Goal: Task Accomplishment & Management: Manage account settings

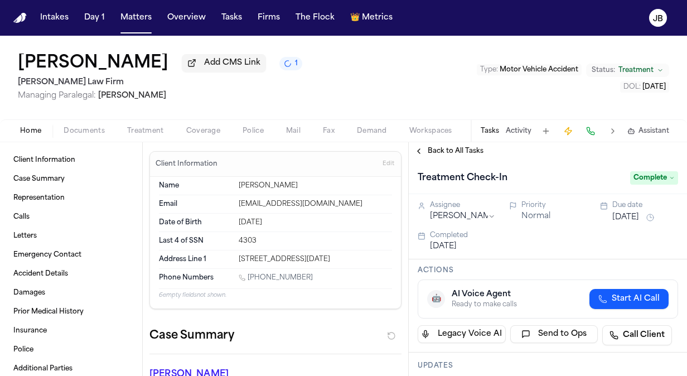
scroll to position [5, 0]
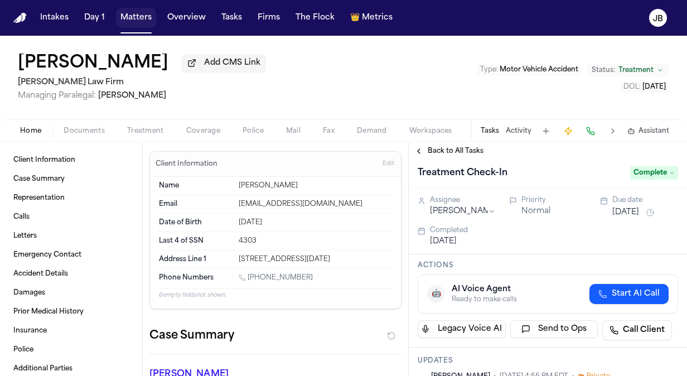
click at [141, 23] on button "Matters" at bounding box center [136, 18] width 40 height 20
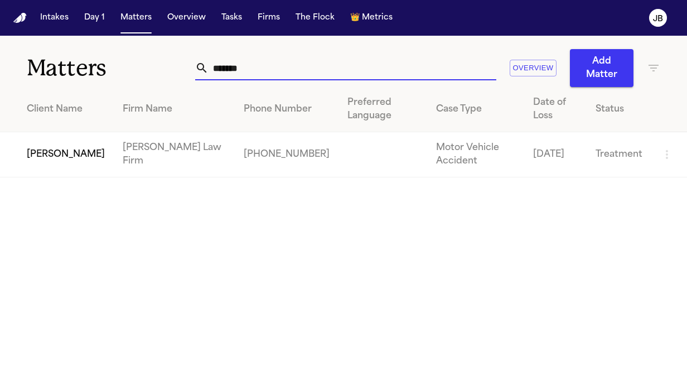
drag, startPoint x: 246, startPoint y: 71, endPoint x: 146, endPoint y: 73, distance: 99.3
click at [146, 73] on div "Matters ******* Overview Add Matter" at bounding box center [343, 61] width 687 height 51
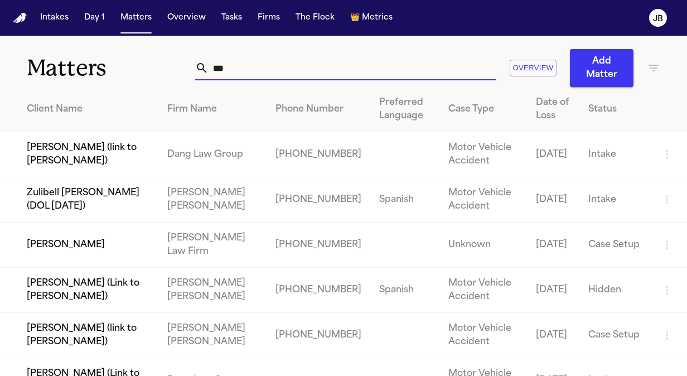
type input "***"
click at [96, 232] on td "[PERSON_NAME]" at bounding box center [79, 245] width 158 height 45
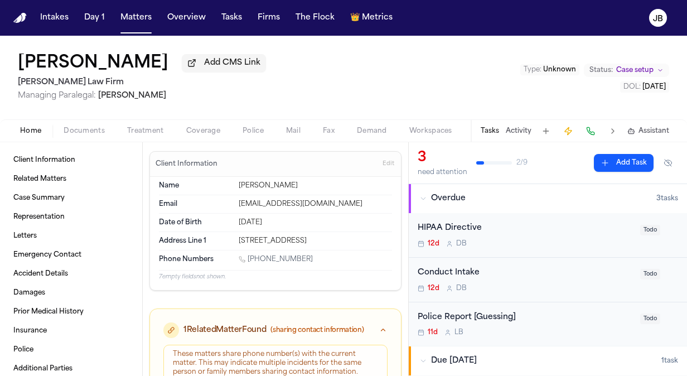
drag, startPoint x: 309, startPoint y: 253, endPoint x: 248, endPoint y: 259, distance: 60.6
click at [248, 259] on div "[PHONE_NUMBER]" at bounding box center [315, 260] width 153 height 11
copy link "[PHONE_NUMBER]"
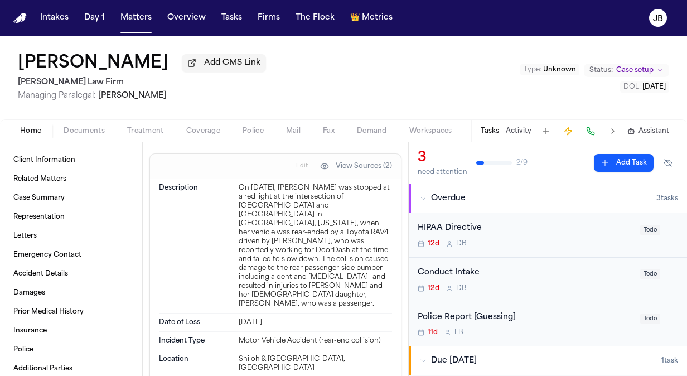
scroll to position [697, 0]
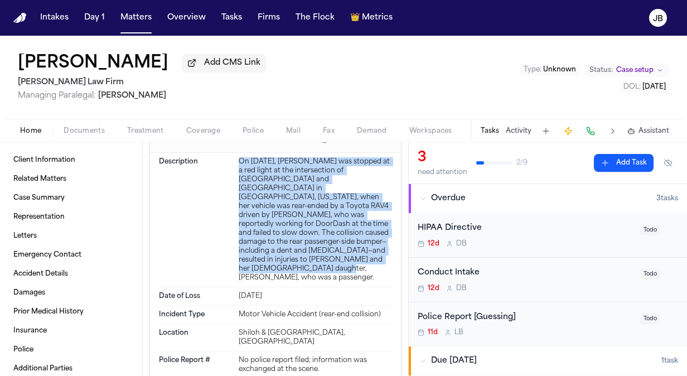
drag, startPoint x: 307, startPoint y: 253, endPoint x: 229, endPoint y: 160, distance: 121.6
click at [229, 160] on div "Description On [DATE], [PERSON_NAME] was stopped at a red light at the intersec…" at bounding box center [275, 220] width 233 height 134
copy div "On [DATE], [PERSON_NAME] was stopped at a red light at the intersection of [GEO…"
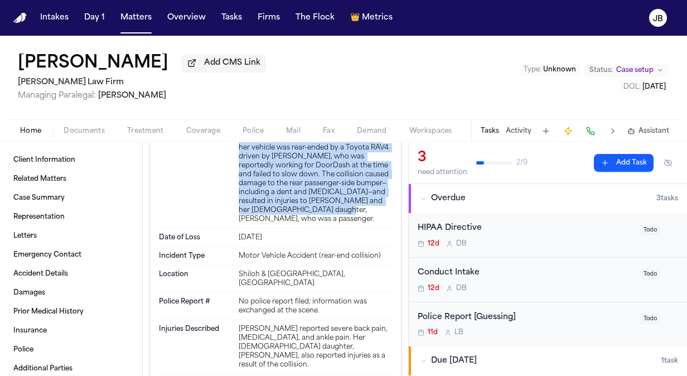
scroll to position [807, 0]
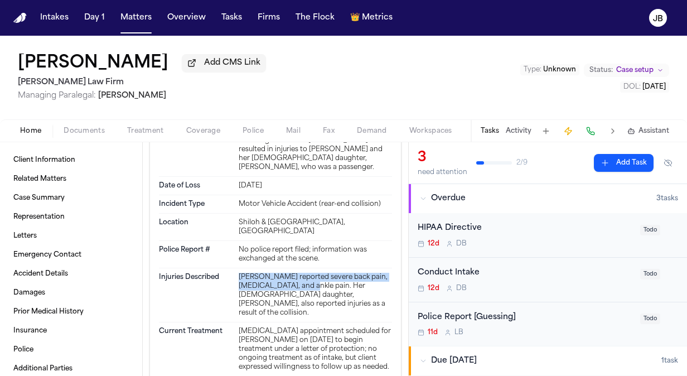
drag, startPoint x: 301, startPoint y: 253, endPoint x: 235, endPoint y: 246, distance: 66.8
click at [235, 268] on div "Injuries Described [PERSON_NAME] reported severe back pain, [MEDICAL_DATA], and…" at bounding box center [275, 295] width 233 height 54
copy div "[PERSON_NAME] reported severe back pain, [MEDICAL_DATA], and ankle pain"
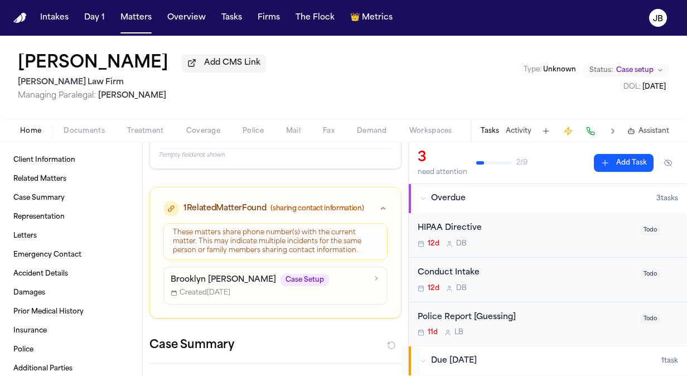
scroll to position [0, 0]
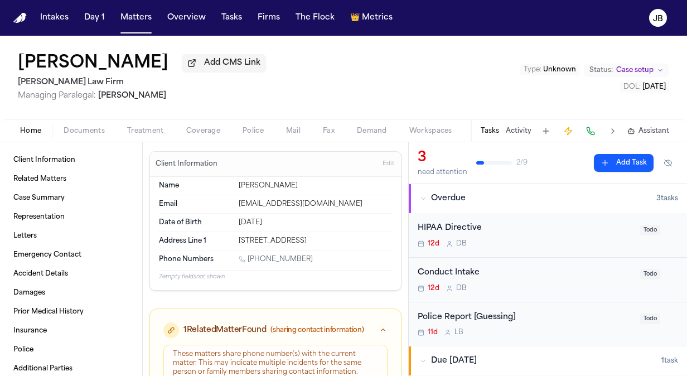
drag, startPoint x: 365, startPoint y: 241, endPoint x: 220, endPoint y: 241, distance: 145.1
click at [220, 241] on div "Address Line [GEOGRAPHIC_DATA][STREET_ADDRESS]" at bounding box center [275, 241] width 233 height 18
copy div "[STREET_ADDRESS]"
click at [138, 17] on button "Matters" at bounding box center [136, 18] width 40 height 20
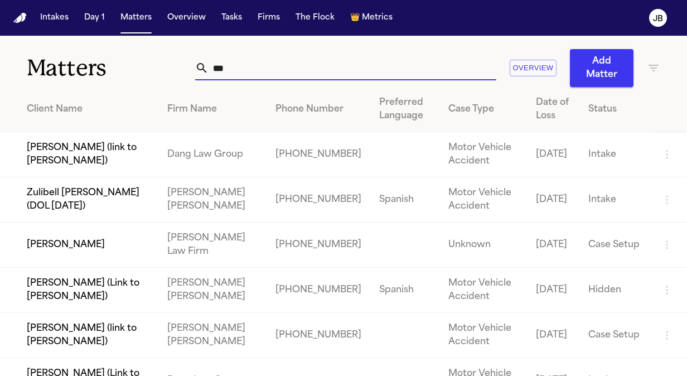
drag, startPoint x: 248, startPoint y: 74, endPoint x: 169, endPoint y: 61, distance: 80.2
click at [169, 61] on div "Matters *** Overview Add Matter" at bounding box center [343, 61] width 687 height 51
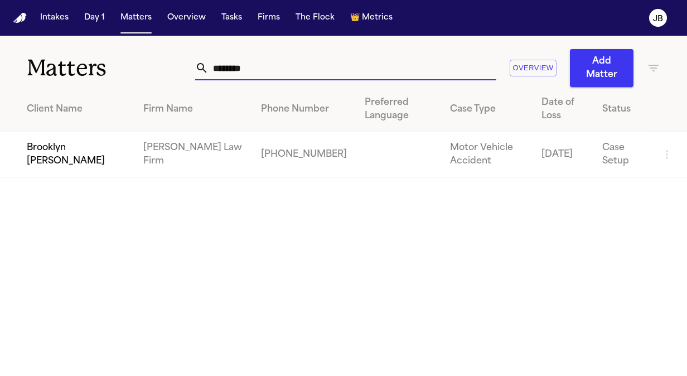
type input "********"
click at [76, 136] on td "Brooklyn [PERSON_NAME]" at bounding box center [67, 154] width 134 height 45
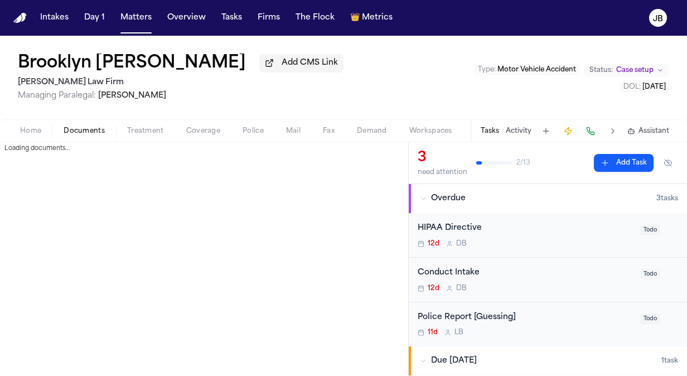
click at [94, 133] on span "Documents" at bounding box center [84, 131] width 41 height 9
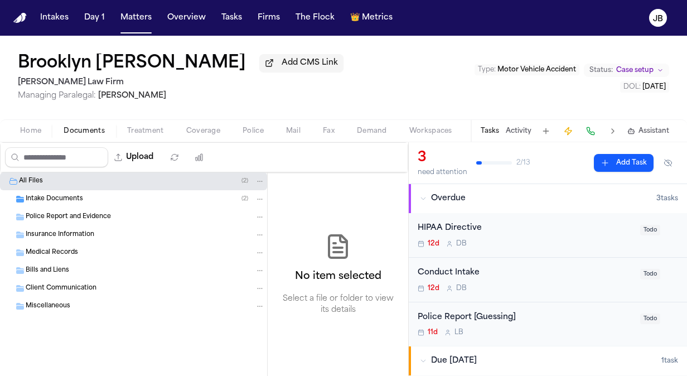
click at [62, 199] on span "Intake Documents" at bounding box center [54, 199] width 57 height 9
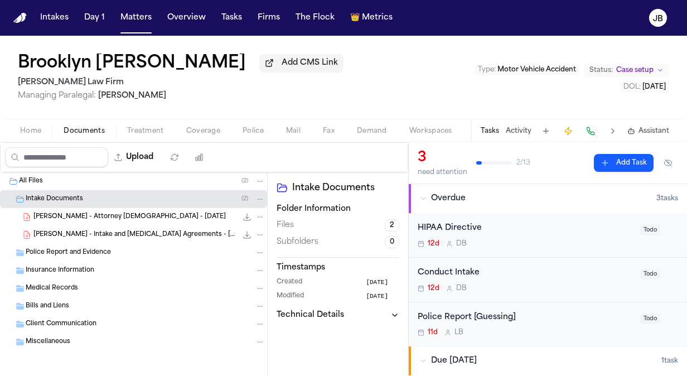
click at [138, 235] on span "[PERSON_NAME] - Intake and [MEDICAL_DATA] Agreements - [DATE]" at bounding box center [135, 234] width 204 height 9
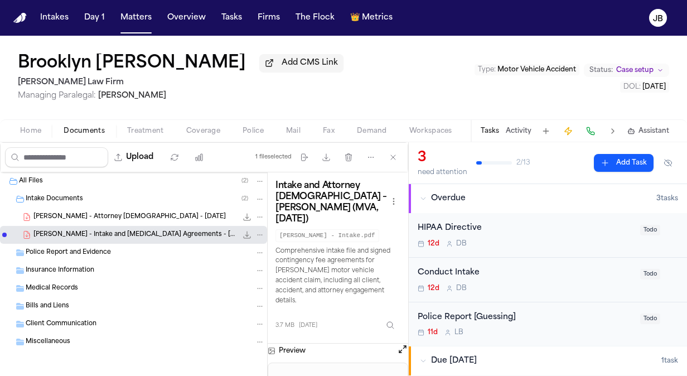
click at [406, 344] on button at bounding box center [402, 351] width 11 height 15
click at [401, 344] on button "Open preview" at bounding box center [402, 349] width 11 height 11
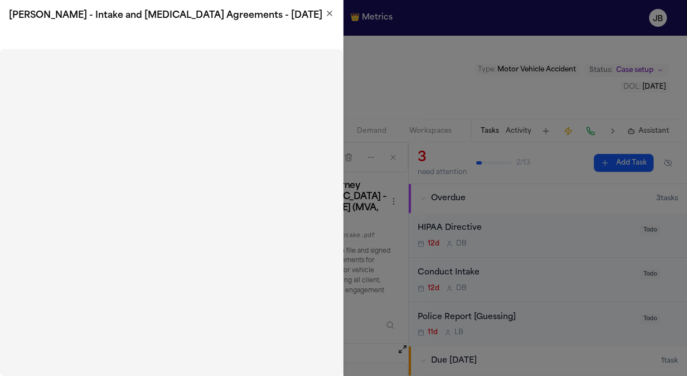
click at [332, 15] on icon "button" at bounding box center [329, 13] width 9 height 9
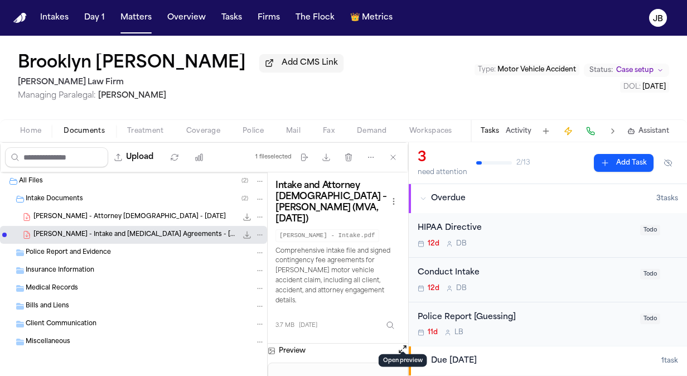
click at [34, 133] on span "Home" at bounding box center [30, 131] width 21 height 9
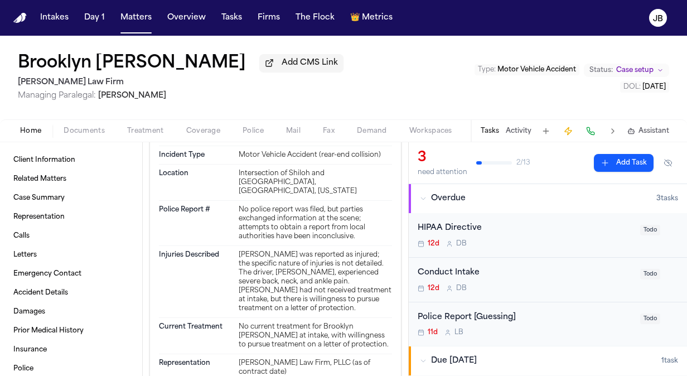
scroll to position [2033, 0]
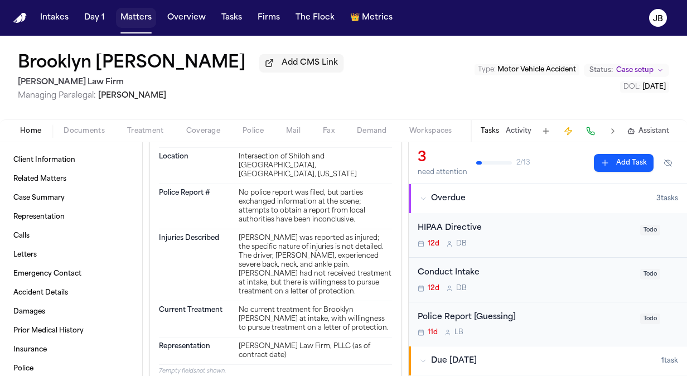
click at [132, 25] on button "Matters" at bounding box center [136, 18] width 40 height 20
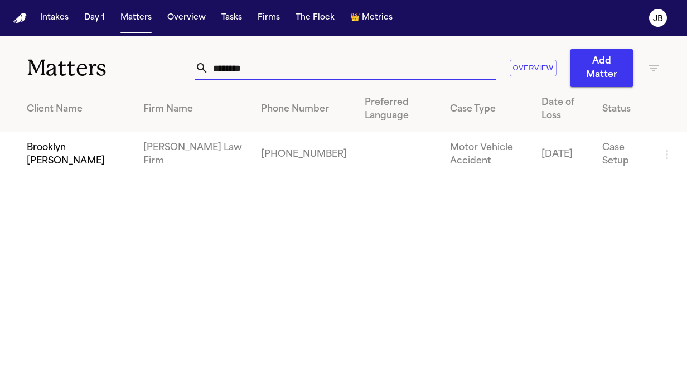
drag, startPoint x: 112, startPoint y: 86, endPoint x: 79, endPoint y: 29, distance: 65.5
click at [83, 81] on div "Matters ******** Overview Add Matter" at bounding box center [343, 61] width 687 height 51
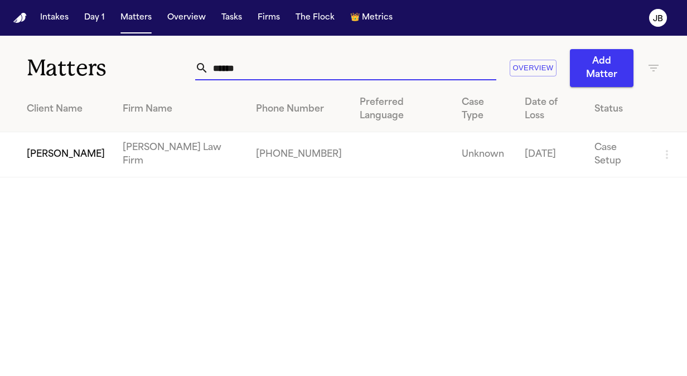
type input "******"
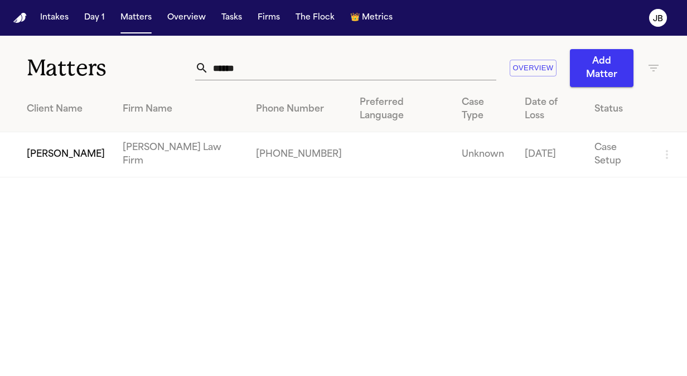
click at [31, 133] on td "[PERSON_NAME]" at bounding box center [57, 154] width 114 height 45
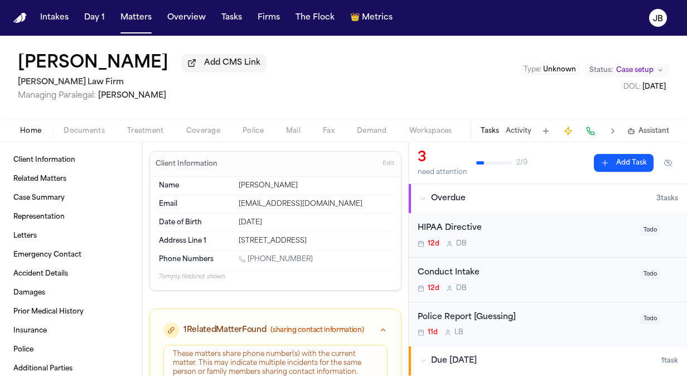
scroll to position [48, 0]
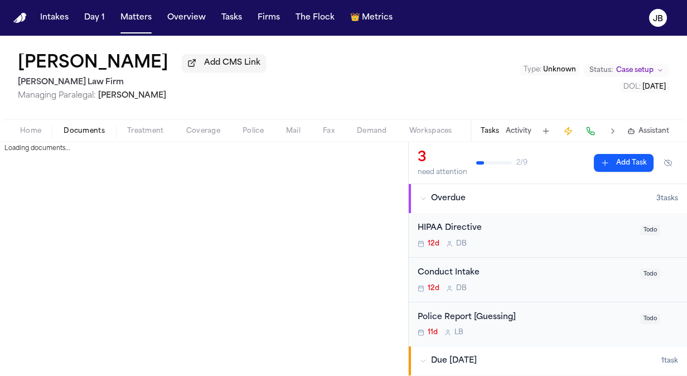
click at [71, 124] on button "Documents" at bounding box center [84, 130] width 64 height 13
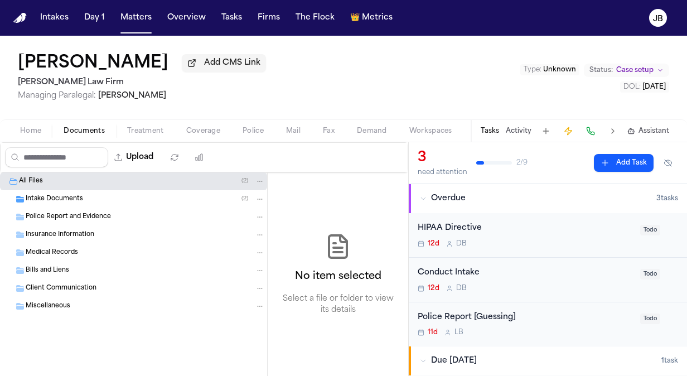
click at [81, 193] on div "Intake Documents ( 2 )" at bounding box center [133, 199] width 267 height 18
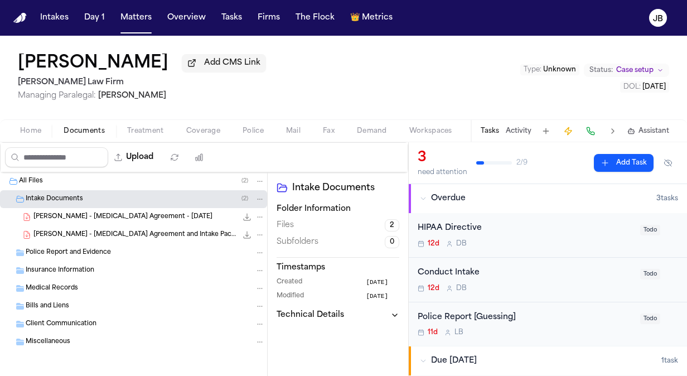
click at [243, 231] on icon "File: Z. McKay - Retainer Agreement and Intake Packet - 9.3.25" at bounding box center [247, 234] width 9 height 9
click at [139, 24] on button "Matters" at bounding box center [136, 18] width 40 height 20
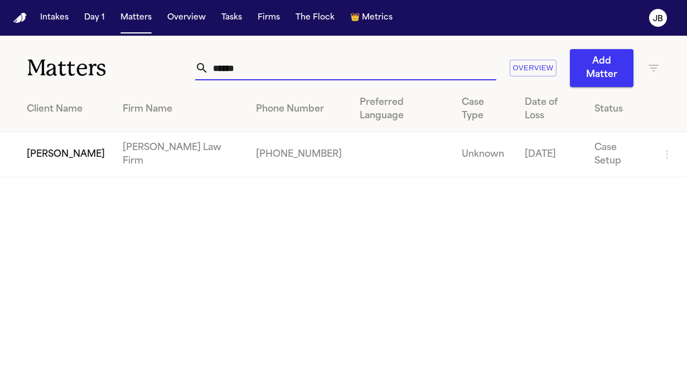
drag, startPoint x: 250, startPoint y: 63, endPoint x: 116, endPoint y: 77, distance: 134.6
click at [116, 77] on div "Matters ****** Overview Add Matter" at bounding box center [343, 61] width 687 height 51
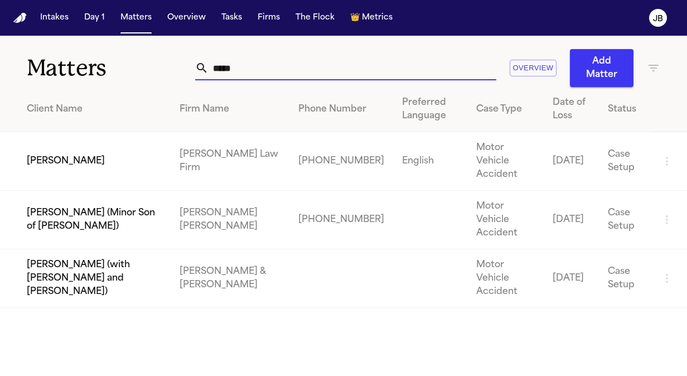
type input "*****"
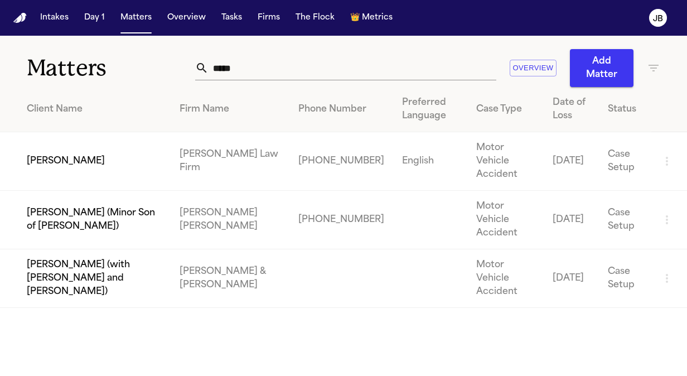
click at [67, 146] on td "[PERSON_NAME]" at bounding box center [85, 161] width 171 height 59
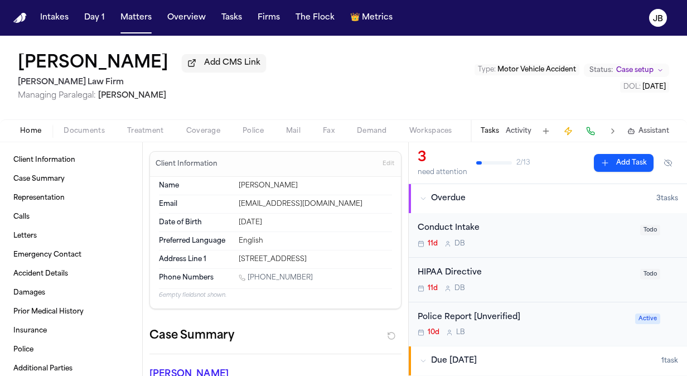
click at [95, 136] on button "Documents" at bounding box center [84, 130] width 64 height 13
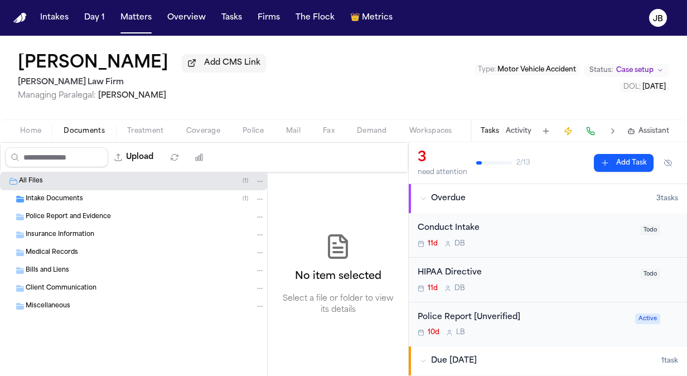
click at [106, 201] on div "Intake Documents ( 1 )" at bounding box center [145, 199] width 239 height 10
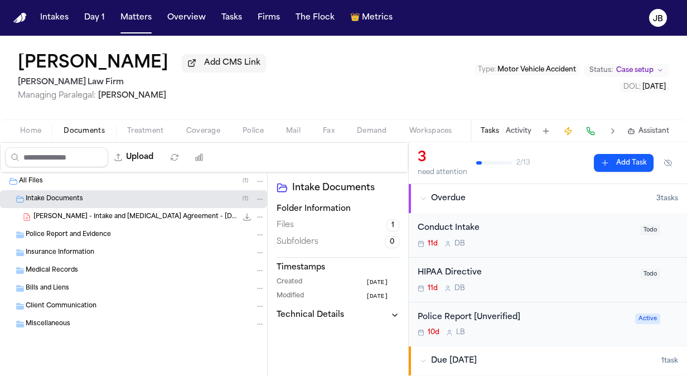
click at [145, 131] on span "Treatment" at bounding box center [145, 131] width 37 height 9
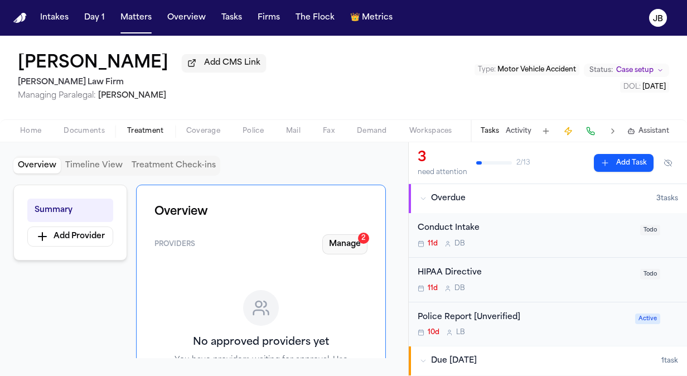
click at [346, 238] on button "Manage 2" at bounding box center [345, 244] width 45 height 20
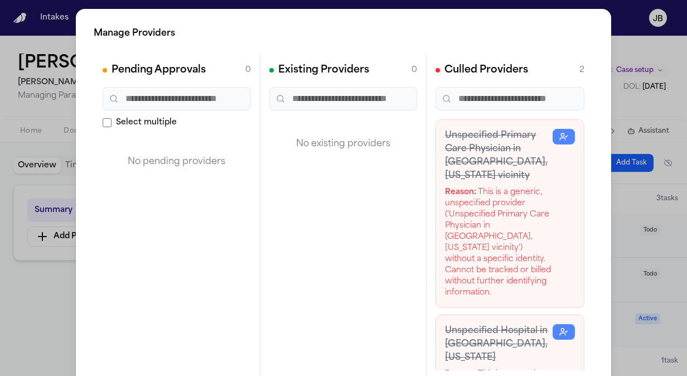
click at [46, 333] on div "Manage Providers Pending Approvals 0 Select multiple No pending providers Exist…" at bounding box center [343, 226] width 687 height 453
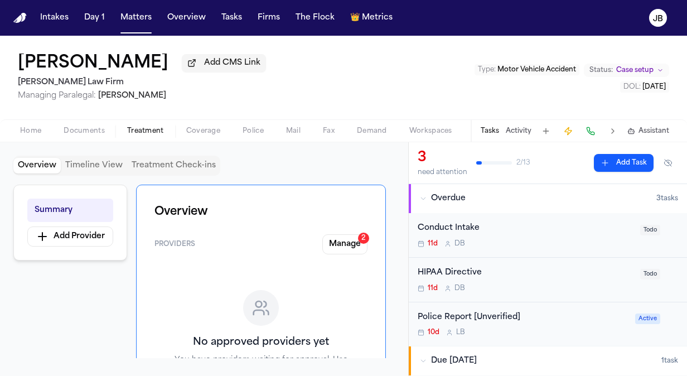
click at [39, 130] on span "Home" at bounding box center [30, 131] width 21 height 9
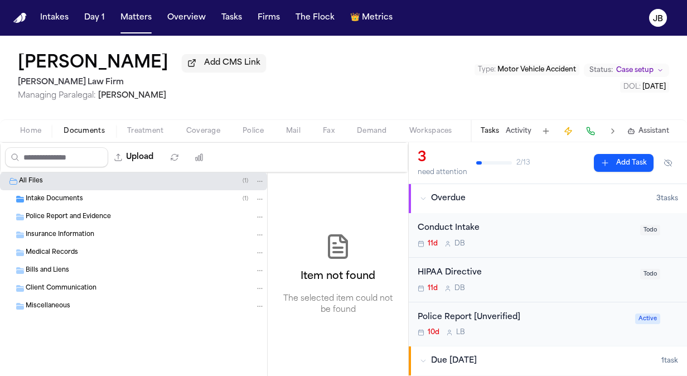
click at [102, 134] on span "Documents" at bounding box center [84, 131] width 41 height 9
click at [99, 200] on div "Intake Documents ( 1 )" at bounding box center [145, 199] width 239 height 10
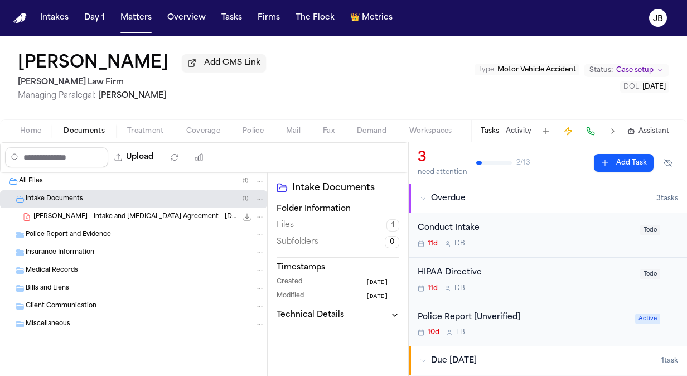
click at [105, 214] on span "[PERSON_NAME] - Intake and [MEDICAL_DATA] Agreement - [DATE]" at bounding box center [135, 217] width 204 height 9
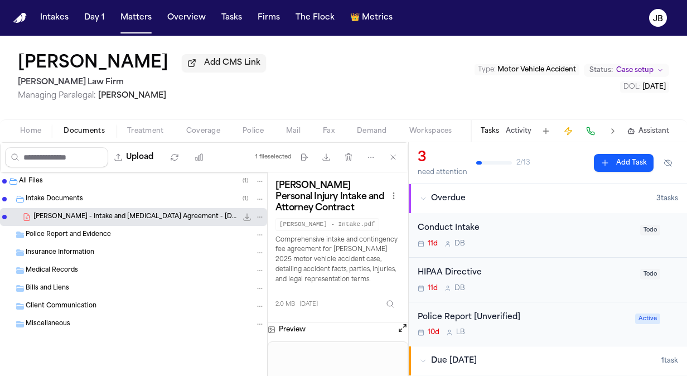
click at [402, 327] on button "Open preview" at bounding box center [402, 328] width 11 height 11
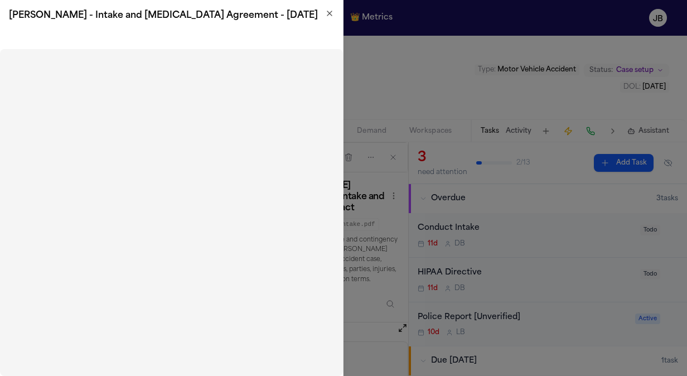
click at [334, 17] on icon "button" at bounding box center [329, 13] width 9 height 9
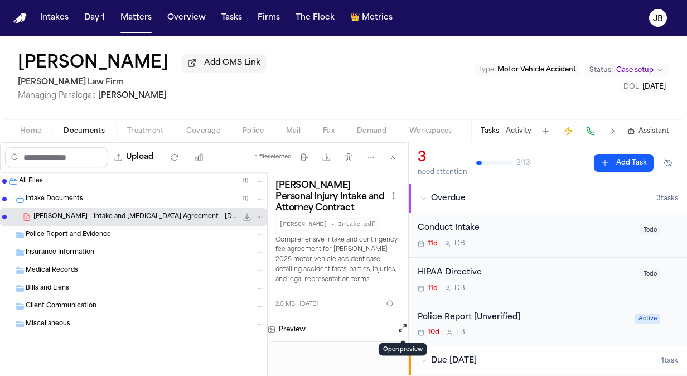
click at [42, 127] on button "Home" at bounding box center [31, 130] width 44 height 13
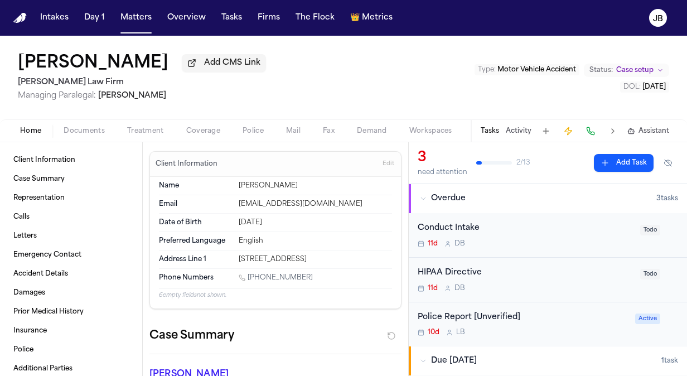
drag, startPoint x: 311, startPoint y: 273, endPoint x: 249, endPoint y: 276, distance: 62.6
click at [249, 276] on div "[PHONE_NUMBER]" at bounding box center [315, 278] width 153 height 11
copy link "[PHONE_NUMBER]"
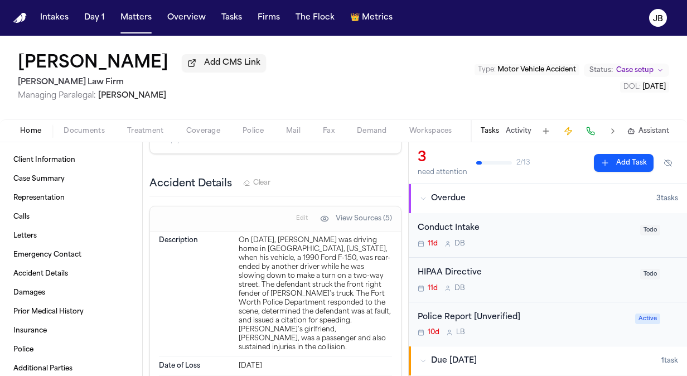
scroll to position [1715, 0]
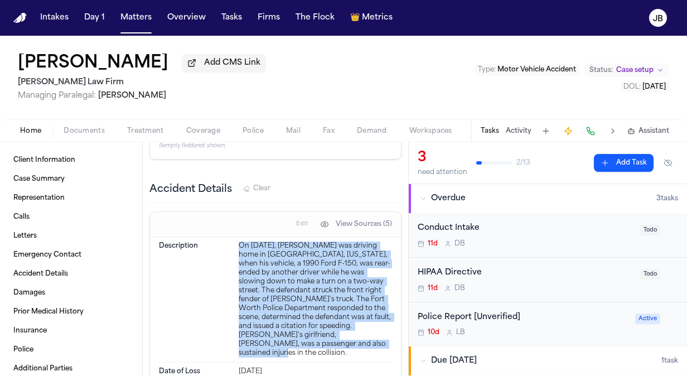
drag, startPoint x: 234, startPoint y: 208, endPoint x: 376, endPoint y: 316, distance: 178.4
click at [376, 316] on div "Description On [DATE], [PERSON_NAME] was driving home in [GEOGRAPHIC_DATA], [US…" at bounding box center [275, 300] width 233 height 126
copy div "On [DATE], [PERSON_NAME] was driving home in [GEOGRAPHIC_DATA], [US_STATE], whe…"
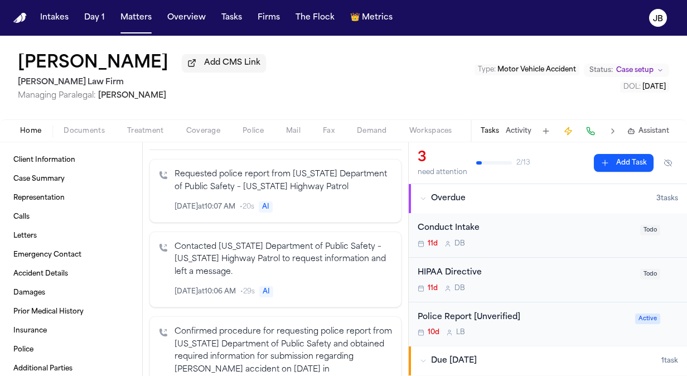
scroll to position [0, 0]
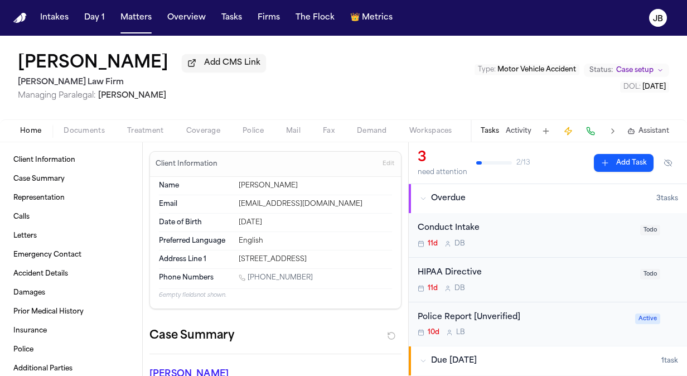
drag, startPoint x: 320, startPoint y: 259, endPoint x: 235, endPoint y: 261, distance: 84.8
click at [235, 261] on div "Address Line 1 [STREET_ADDRESS]" at bounding box center [275, 260] width 233 height 18
copy div "[STREET_ADDRESS]"
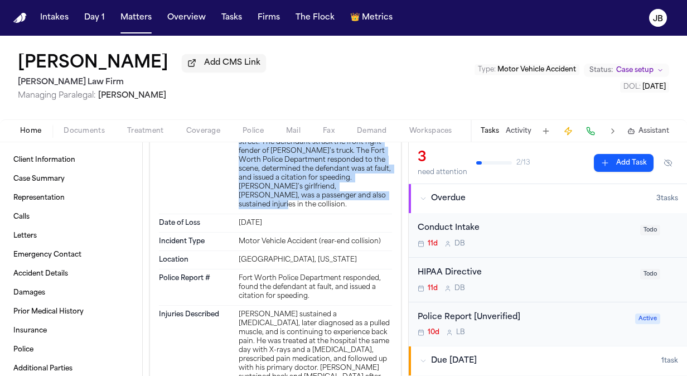
scroll to position [1898, 0]
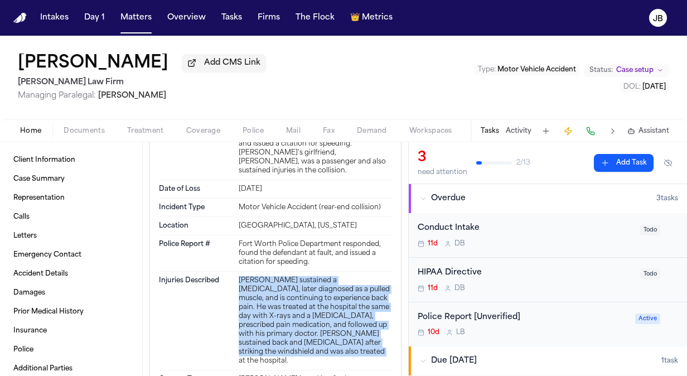
drag, startPoint x: 289, startPoint y: 313, endPoint x: 230, endPoint y: 238, distance: 95.4
click at [230, 272] on div "Injuries Described [PERSON_NAME] sustained a [MEDICAL_DATA], later diagnosed as…" at bounding box center [275, 321] width 233 height 99
copy div "[PERSON_NAME] sustained a [MEDICAL_DATA], later diagnosed as a pulled muscle, a…"
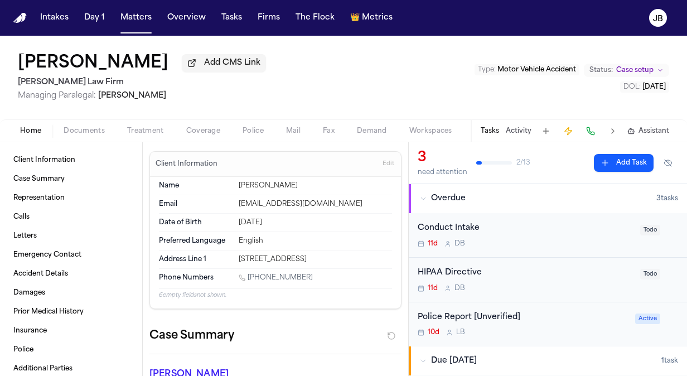
scroll to position [108, 0]
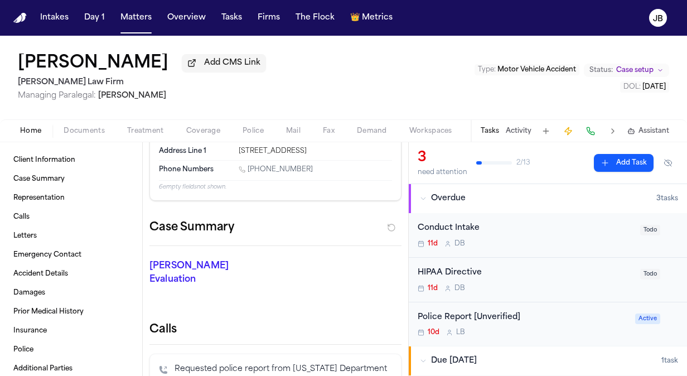
drag, startPoint x: 315, startPoint y: 147, endPoint x: 235, endPoint y: 152, distance: 79.9
click at [235, 152] on div "Address Line 1 [STREET_ADDRESS]" at bounding box center [275, 151] width 233 height 18
copy div "[STREET_ADDRESS]"
click at [135, 14] on button "Matters" at bounding box center [136, 18] width 40 height 20
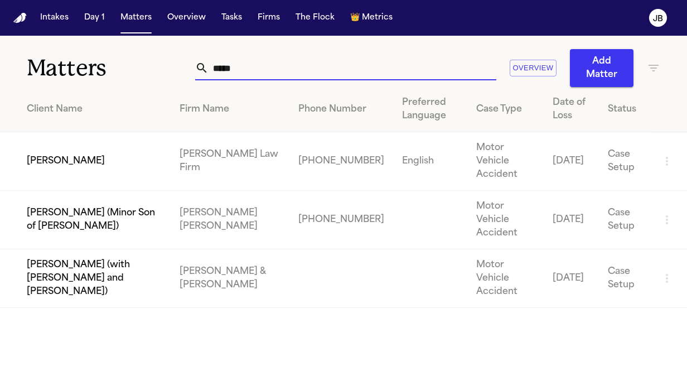
drag, startPoint x: 259, startPoint y: 63, endPoint x: 98, endPoint y: 14, distance: 168.0
click at [86, 55] on div "Matters ***** Overview Add Matter" at bounding box center [343, 61] width 687 height 51
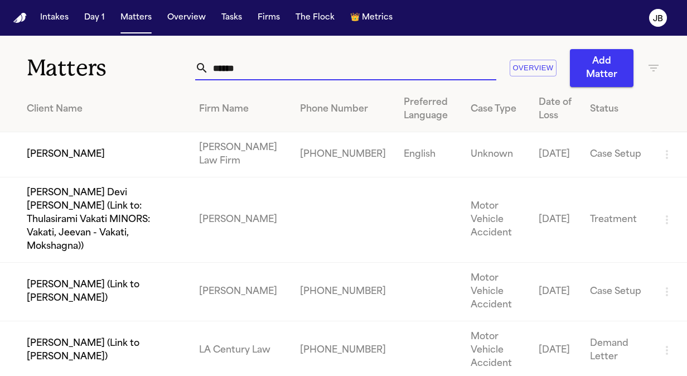
type input "******"
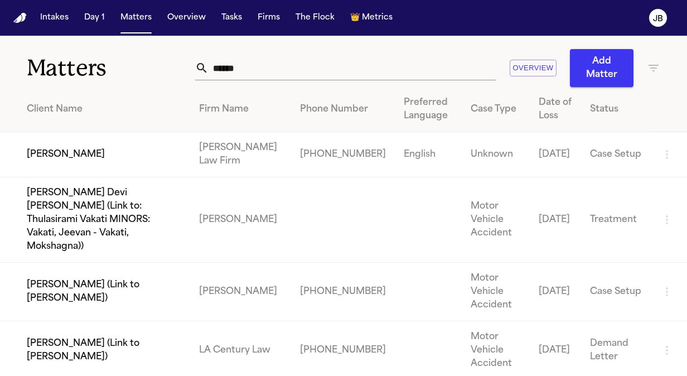
click at [88, 137] on td "[PERSON_NAME]" at bounding box center [95, 154] width 190 height 45
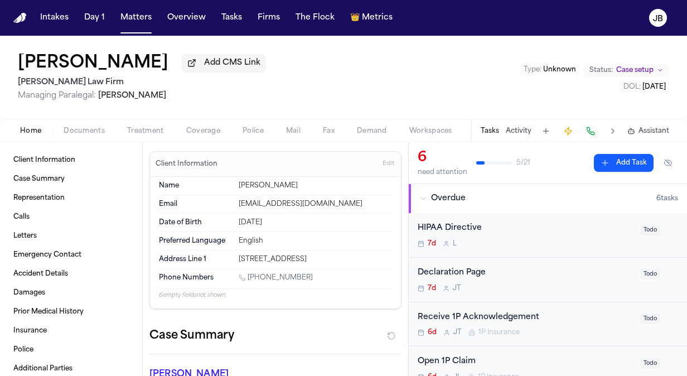
drag, startPoint x: 306, startPoint y: 273, endPoint x: 249, endPoint y: 277, distance: 57.0
click at [249, 277] on div "[PHONE_NUMBER]" at bounding box center [315, 278] width 153 height 11
copy link "[PHONE_NUMBER]"
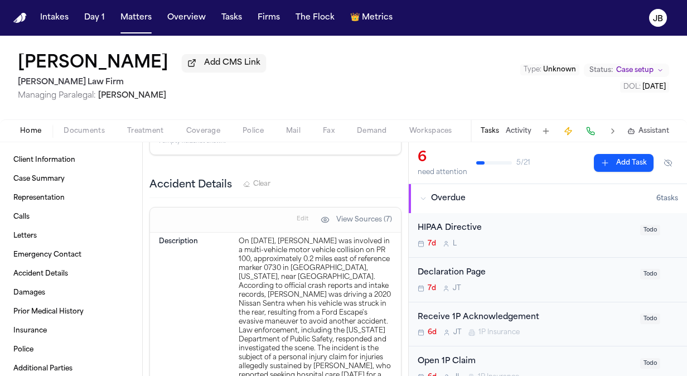
scroll to position [1954, 0]
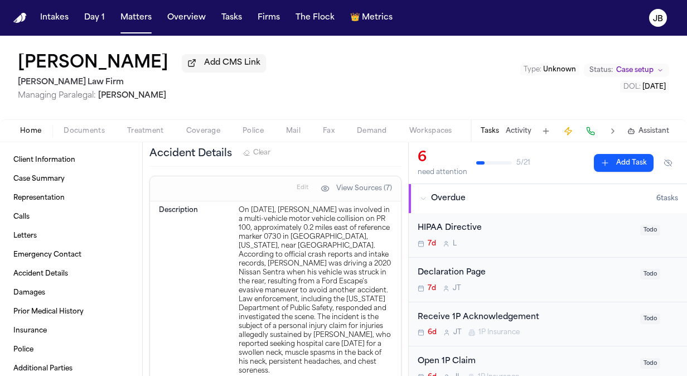
drag, startPoint x: 381, startPoint y: 333, endPoint x: 232, endPoint y: 174, distance: 217.9
click at [232, 201] on div "Description On [DATE], [PERSON_NAME] was involved in a multi-vehicle motor vehi…" at bounding box center [275, 290] width 233 height 179
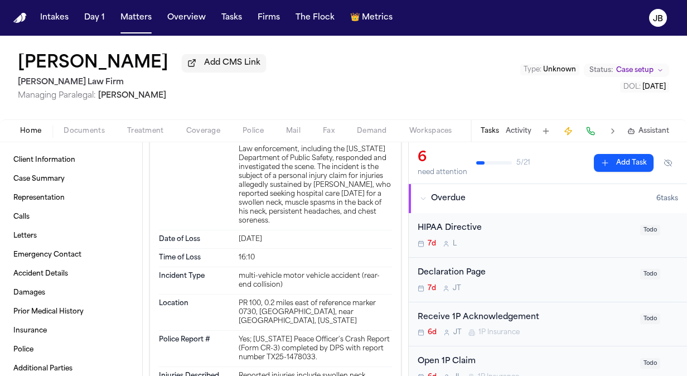
scroll to position [2248, 0]
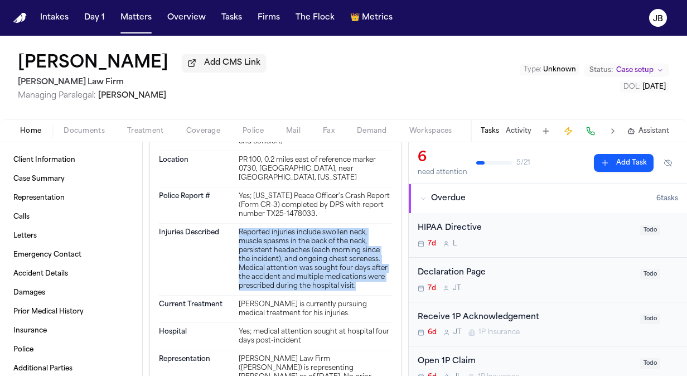
drag, startPoint x: 367, startPoint y: 249, endPoint x: 234, endPoint y: 198, distance: 142.1
click at [234, 224] on div "Injuries Described Reported injuries include swollen neck, muscle spasms in the…" at bounding box center [275, 260] width 233 height 72
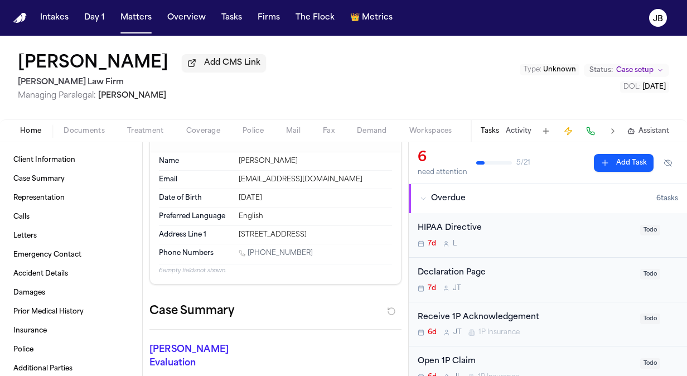
scroll to position [12, 0]
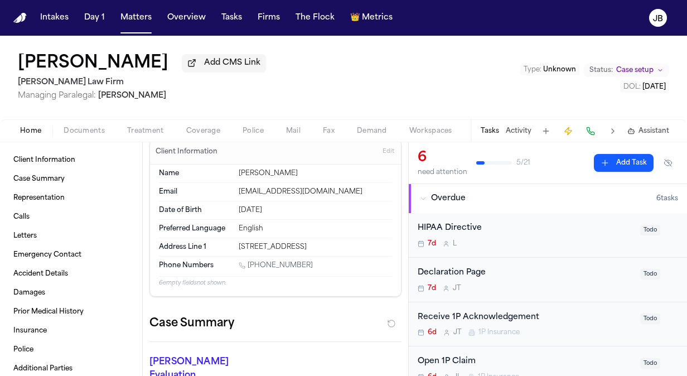
drag, startPoint x: 349, startPoint y: 244, endPoint x: 233, endPoint y: 244, distance: 115.5
click at [233, 244] on div "Address Line 1 [STREET_ADDRESS]" at bounding box center [275, 247] width 233 height 18
click at [83, 127] on span "Documents" at bounding box center [84, 131] width 41 height 9
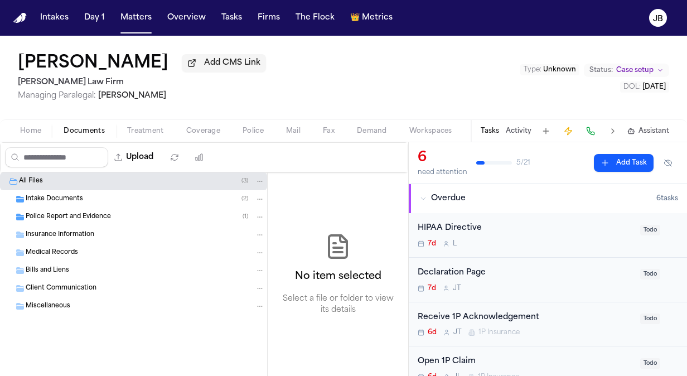
click at [108, 196] on div "Intake Documents ( 2 )" at bounding box center [145, 199] width 239 height 10
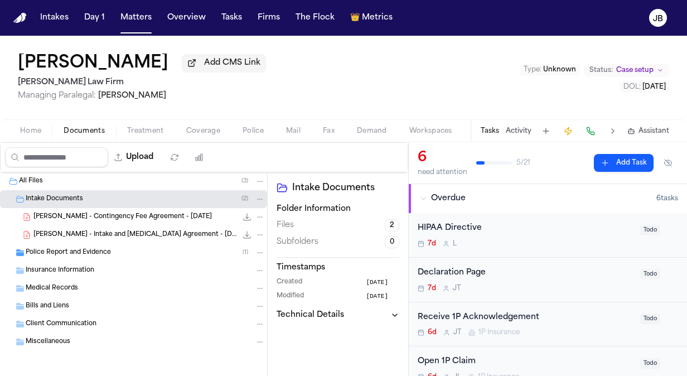
click at [243, 233] on icon "File: I. Sandoval - Intake and Retainer Agreement - 9.7.25" at bounding box center [247, 234] width 9 height 9
click at [198, 257] on div "Police Report and Evidence ( 1 )" at bounding box center [133, 253] width 267 height 18
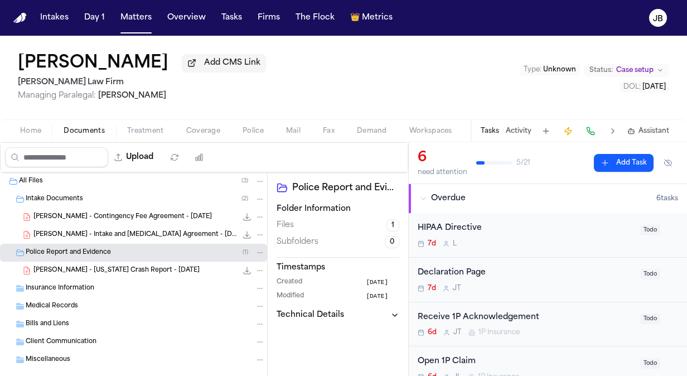
click at [243, 269] on icon "File: I. Sandoval - Texas Crash Report - 8.31.25" at bounding box center [247, 270] width 9 height 9
click at [133, 19] on button "Matters" at bounding box center [136, 18] width 40 height 20
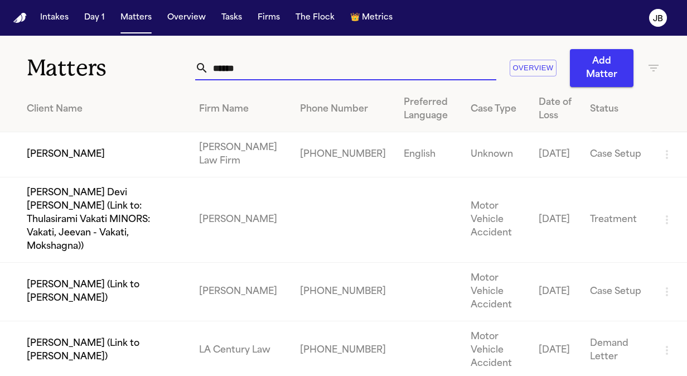
drag, startPoint x: 260, startPoint y: 59, endPoint x: 152, endPoint y: 55, distance: 108.3
click at [152, 55] on div "Matters ****** Overview Add Matter" at bounding box center [343, 61] width 687 height 51
drag, startPoint x: 254, startPoint y: 59, endPoint x: 109, endPoint y: 58, distance: 145.1
click at [109, 58] on div "Matters ****** Overview Add Matter" at bounding box center [343, 61] width 687 height 51
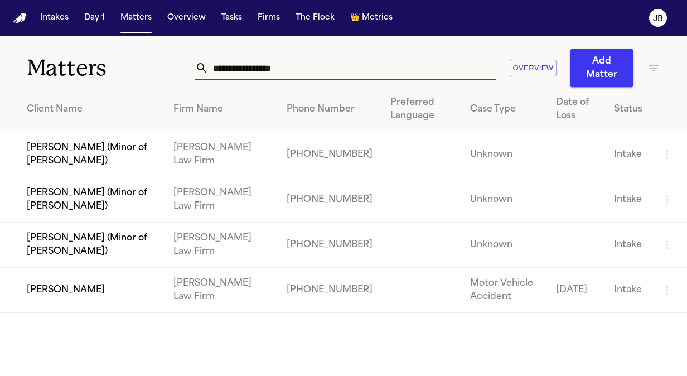
type input "**********"
click at [70, 296] on td "[PERSON_NAME]" at bounding box center [82, 290] width 165 height 45
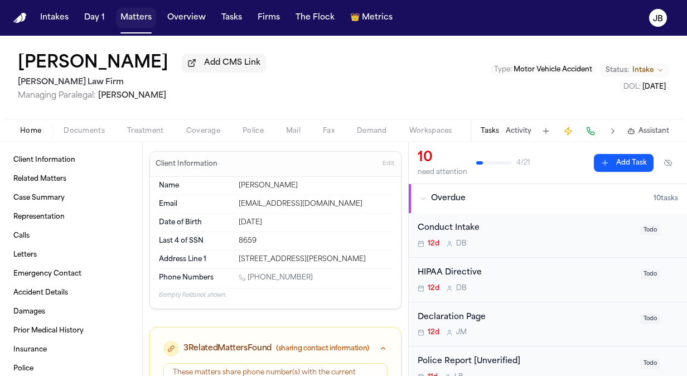
click at [134, 21] on button "Matters" at bounding box center [136, 18] width 40 height 20
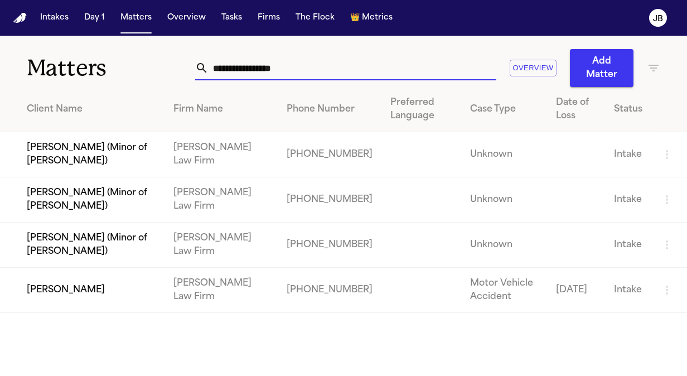
drag, startPoint x: 291, startPoint y: 70, endPoint x: 81, endPoint y: 78, distance: 210.5
click at [81, 78] on div "**********" at bounding box center [343, 61] width 687 height 51
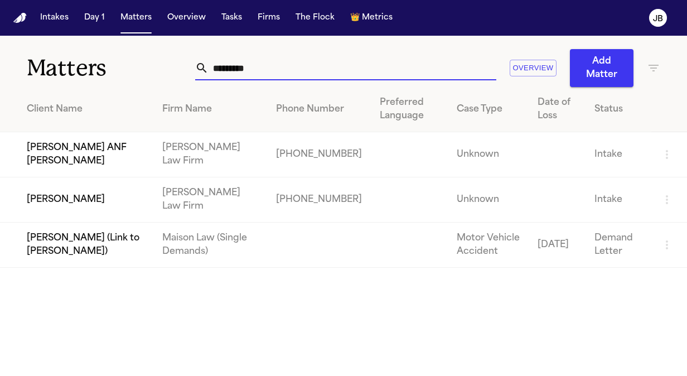
type input "*********"
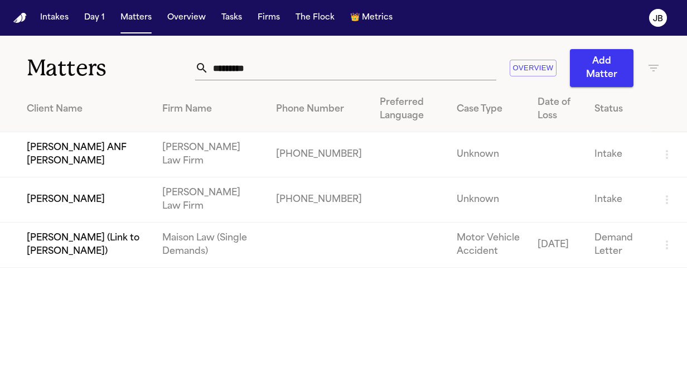
click at [50, 208] on td "[PERSON_NAME]" at bounding box center [76, 199] width 153 height 45
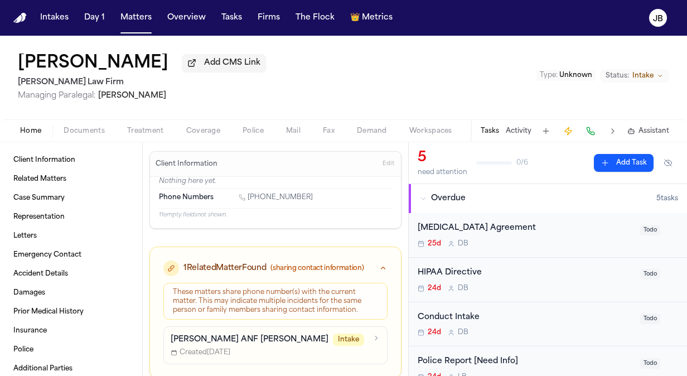
click at [117, 57] on h1 "[PERSON_NAME]" at bounding box center [93, 64] width 151 height 20
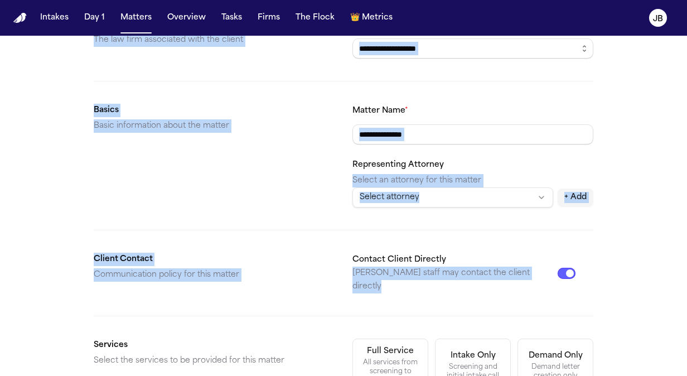
scroll to position [468, 0]
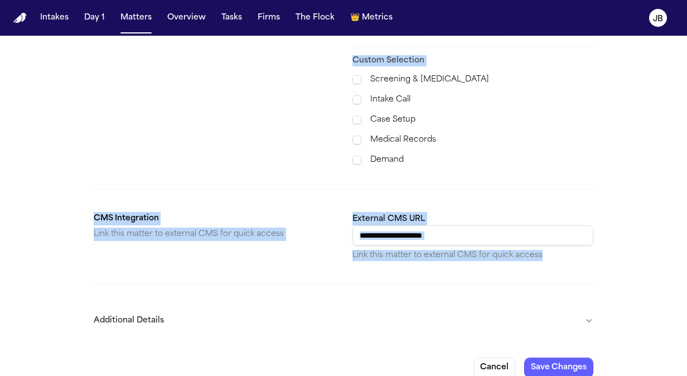
drag, startPoint x: 606, startPoint y: 176, endPoint x: 584, endPoint y: 234, distance: 62.2
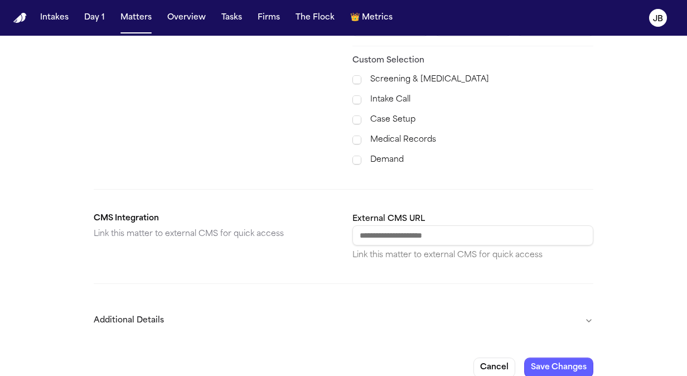
drag, startPoint x: 584, startPoint y: 234, endPoint x: 616, endPoint y: 276, distance: 52.5
click at [589, 311] on button "Additional Details" at bounding box center [344, 320] width 500 height 29
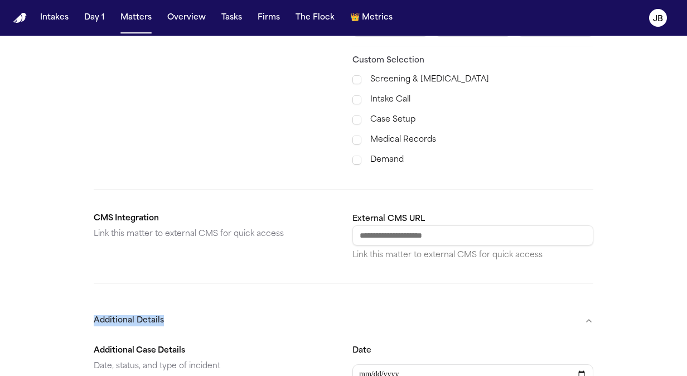
drag, startPoint x: 625, startPoint y: 238, endPoint x: 606, endPoint y: 320, distance: 84.2
click at [606, 320] on div "**********" at bounding box center [343, 131] width 687 height 1127
click at [367, 364] on input "Date" at bounding box center [473, 374] width 241 height 20
type input "**********"
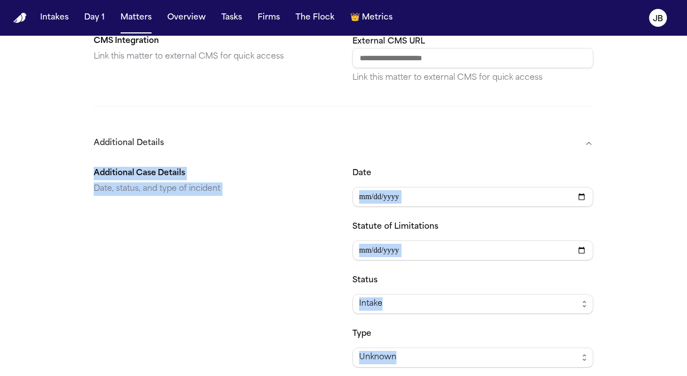
scroll to position [770, 0]
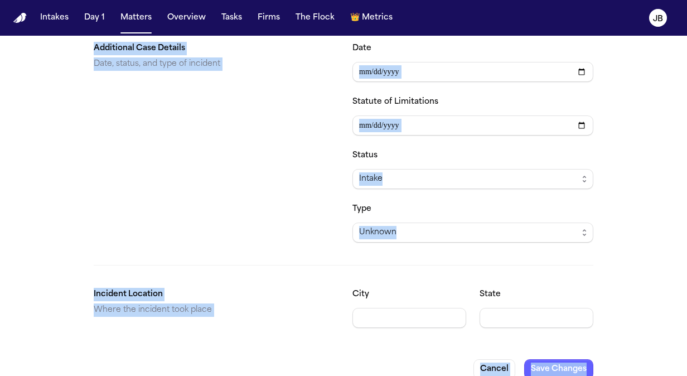
drag, startPoint x: 652, startPoint y: 279, endPoint x: 619, endPoint y: 404, distance: 129.2
click at [619, 376] on html "**********" at bounding box center [343, 188] width 687 height 376
drag, startPoint x: 619, startPoint y: 404, endPoint x: 543, endPoint y: 356, distance: 89.3
click at [543, 359] on button "Save Changes" at bounding box center [558, 369] width 69 height 20
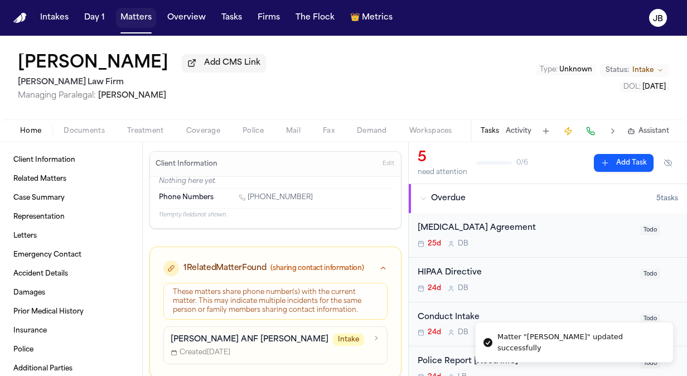
click at [145, 18] on button "Matters" at bounding box center [136, 18] width 40 height 20
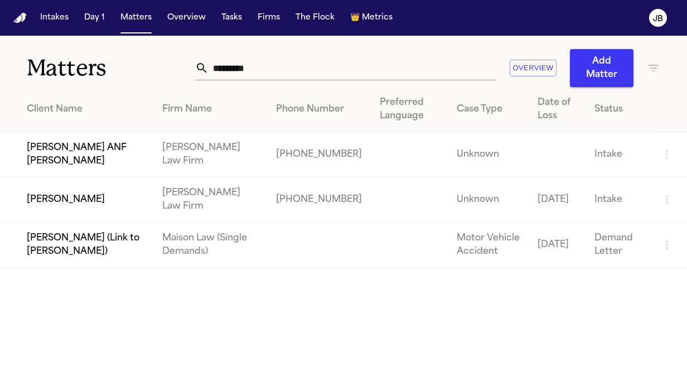
click at [93, 160] on td "[PERSON_NAME] ANF [PERSON_NAME]" at bounding box center [76, 154] width 153 height 45
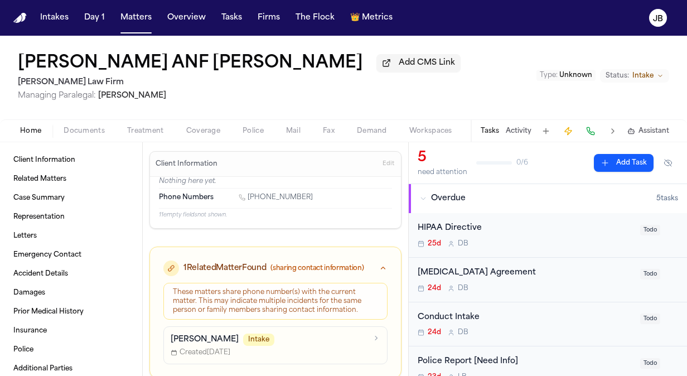
click at [227, 61] on h1 "[PERSON_NAME] ANF [PERSON_NAME]" at bounding box center [190, 64] width 345 height 20
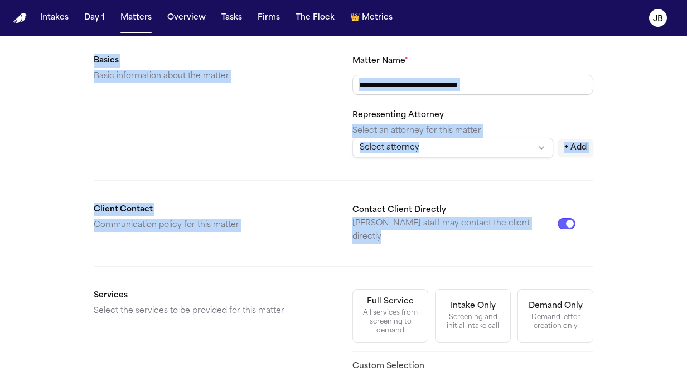
scroll to position [468, 0]
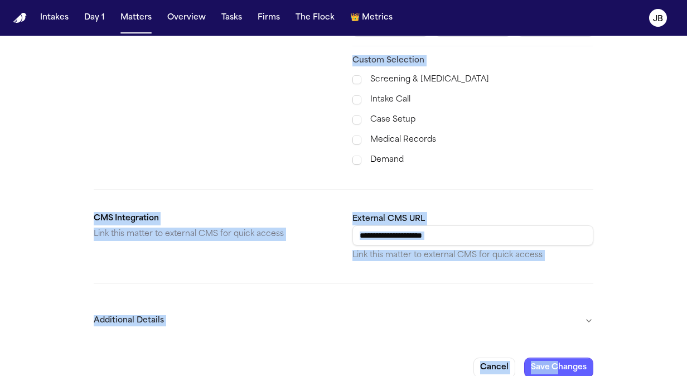
drag, startPoint x: 505, startPoint y: 187, endPoint x: 559, endPoint y: 400, distance: 218.7
click at [559, 376] on html "**********" at bounding box center [343, 188] width 687 height 376
click at [588, 307] on button "Additional Details" at bounding box center [344, 320] width 500 height 29
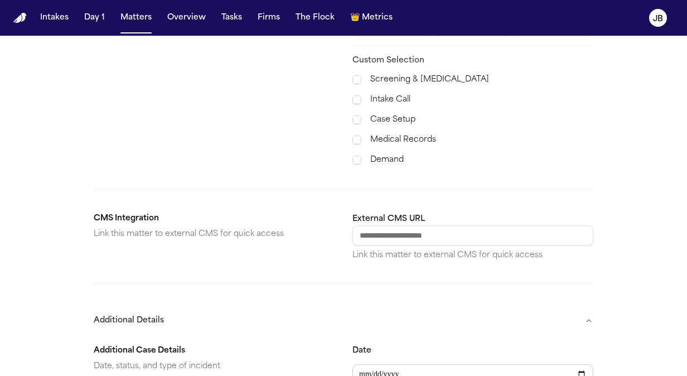
click at [362, 364] on input "Date" at bounding box center [473, 374] width 241 height 20
type input "**********"
click at [479, 291] on form "**********" at bounding box center [344, 145] width 500 height 1074
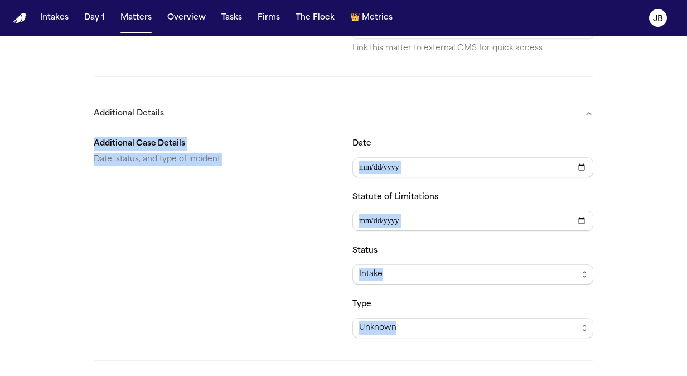
scroll to position [770, 0]
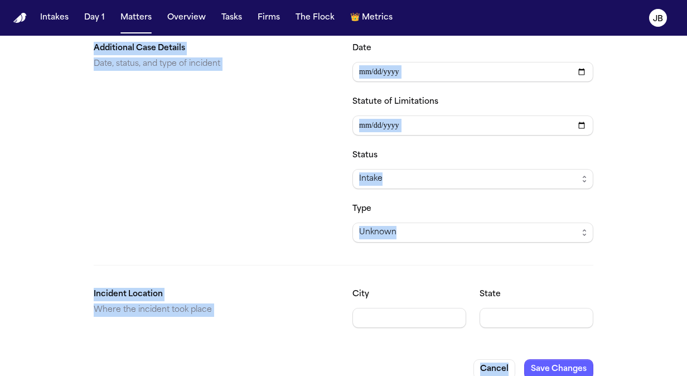
drag, startPoint x: 479, startPoint y: 291, endPoint x: 490, endPoint y: 400, distance: 109.4
click at [490, 376] on html "**********" at bounding box center [343, 188] width 687 height 376
drag, startPoint x: 490, startPoint y: 400, endPoint x: 593, endPoint y: 353, distance: 113.1
click at [593, 359] on button "Save Changes" at bounding box center [558, 369] width 69 height 20
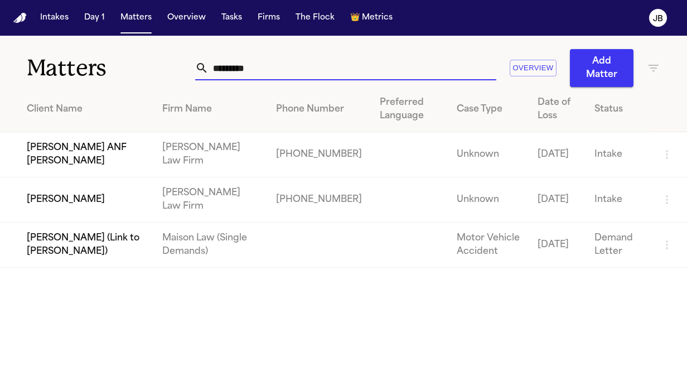
drag, startPoint x: 268, startPoint y: 65, endPoint x: 98, endPoint y: 72, distance: 170.9
click at [98, 72] on div "Matters ********* Overview Add Matter" at bounding box center [343, 61] width 687 height 51
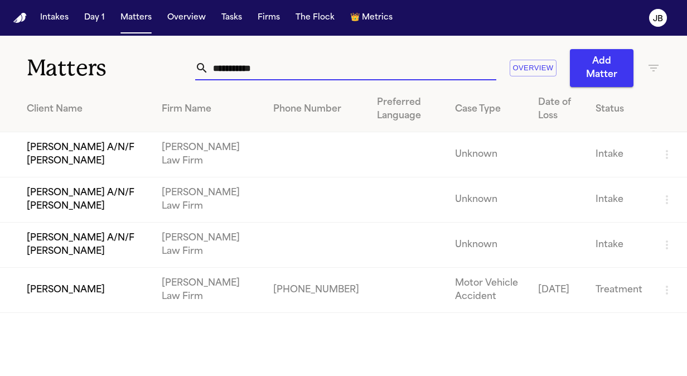
type input "**********"
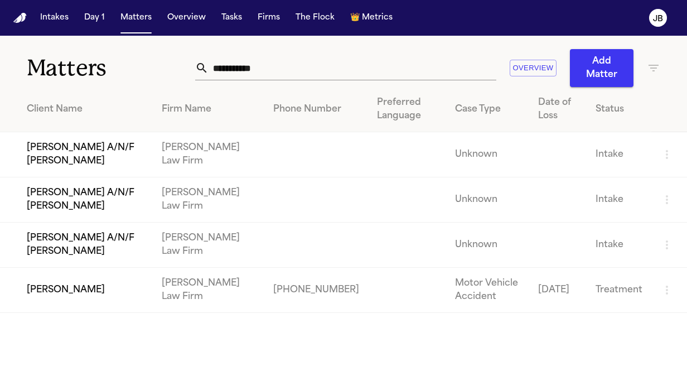
click at [93, 158] on td "[PERSON_NAME] A/N/F [PERSON_NAME]" at bounding box center [76, 154] width 153 height 45
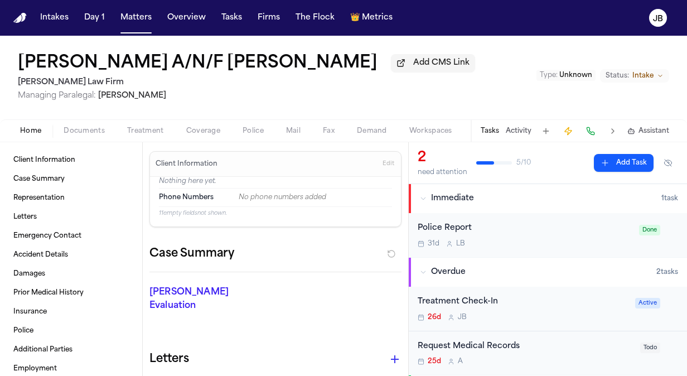
click at [158, 57] on h1 "[PERSON_NAME] A/N/F [PERSON_NAME]" at bounding box center [198, 64] width 360 height 20
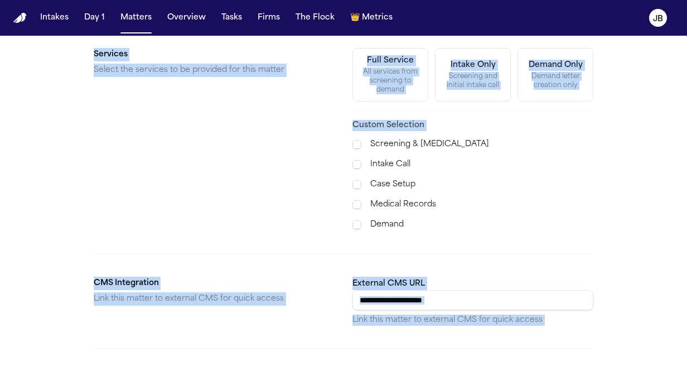
scroll to position [468, 0]
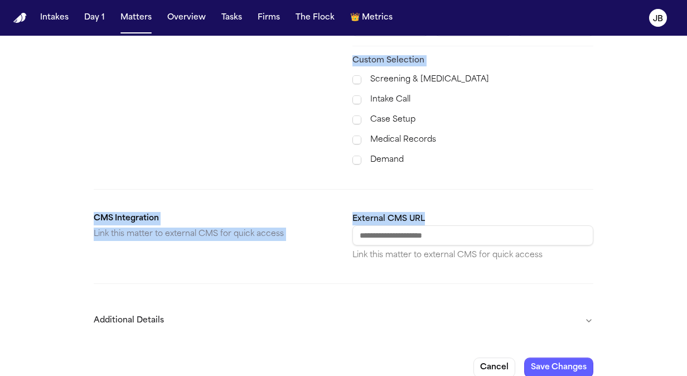
drag, startPoint x: 620, startPoint y: 161, endPoint x: 596, endPoint y: 215, distance: 59.9
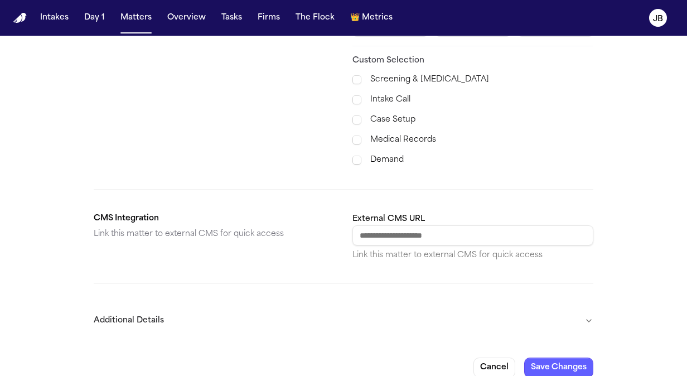
click at [587, 307] on button "Additional Details" at bounding box center [344, 320] width 500 height 29
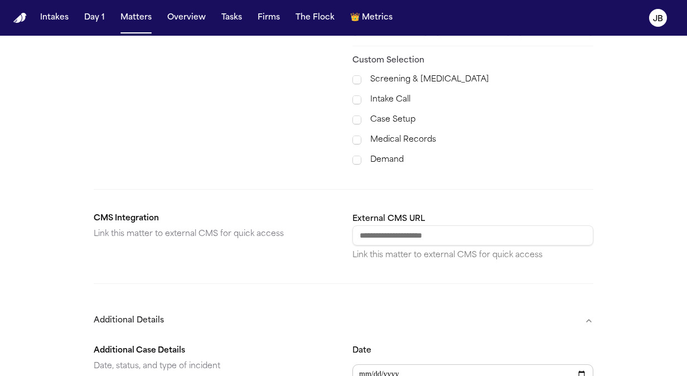
click at [367, 364] on input "Date" at bounding box center [473, 374] width 241 height 20
type input "**********"
drag, startPoint x: 456, startPoint y: 301, endPoint x: 452, endPoint y: 405, distance: 103.3
click at [452, 376] on html "**********" at bounding box center [343, 188] width 687 height 376
drag, startPoint x: 567, startPoint y: 317, endPoint x: 622, endPoint y: 374, distance: 79.3
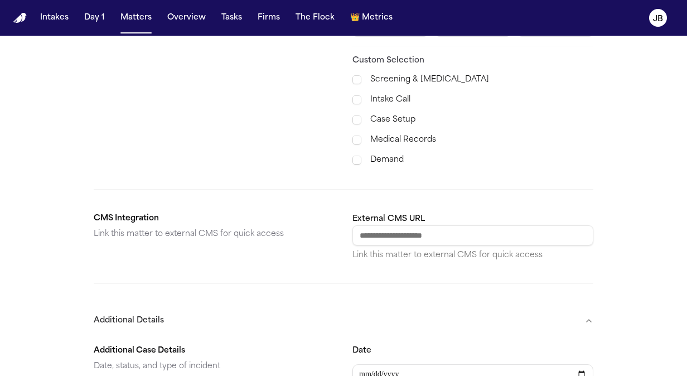
click at [619, 376] on html "**********" at bounding box center [343, 188] width 687 height 376
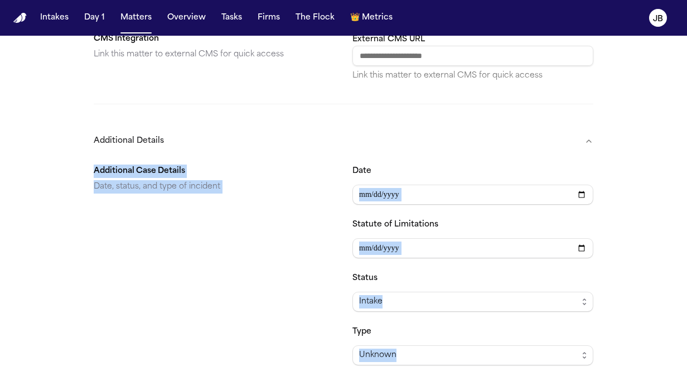
scroll to position [770, 0]
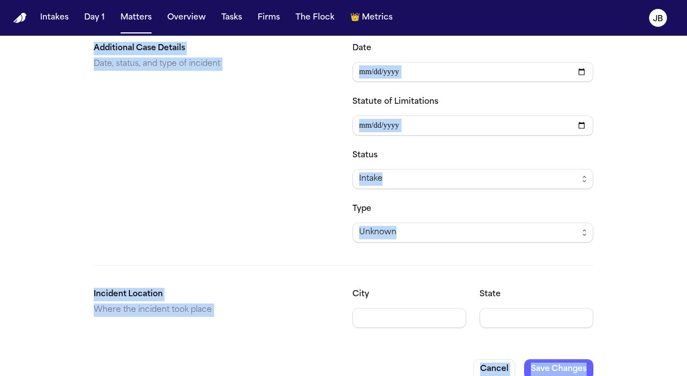
drag, startPoint x: 646, startPoint y: 309, endPoint x: 637, endPoint y: 405, distance: 96.4
click at [637, 376] on html "**********" at bounding box center [343, 188] width 687 height 376
drag, startPoint x: 637, startPoint y: 405, endPoint x: 551, endPoint y: 357, distance: 97.9
click at [551, 359] on button "Save Changes" at bounding box center [558, 369] width 69 height 20
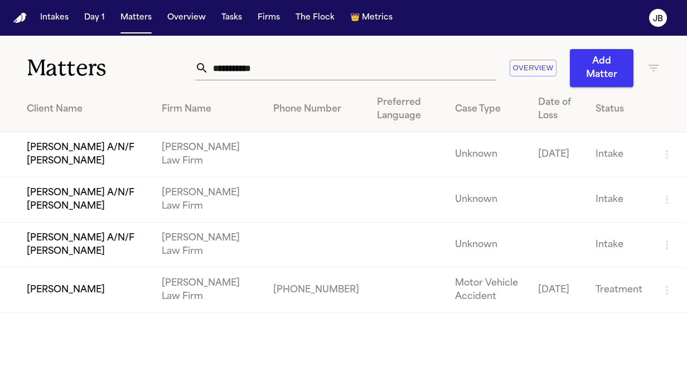
click at [100, 213] on td "[PERSON_NAME] A/N/F [PERSON_NAME]" at bounding box center [76, 199] width 153 height 45
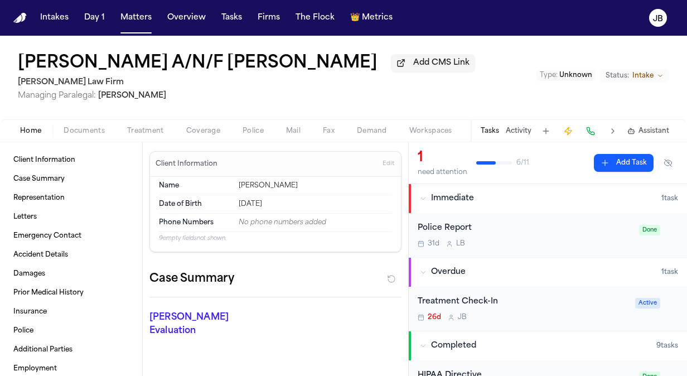
click at [234, 69] on h1 "[PERSON_NAME] A/N/F [PERSON_NAME]" at bounding box center [198, 64] width 360 height 20
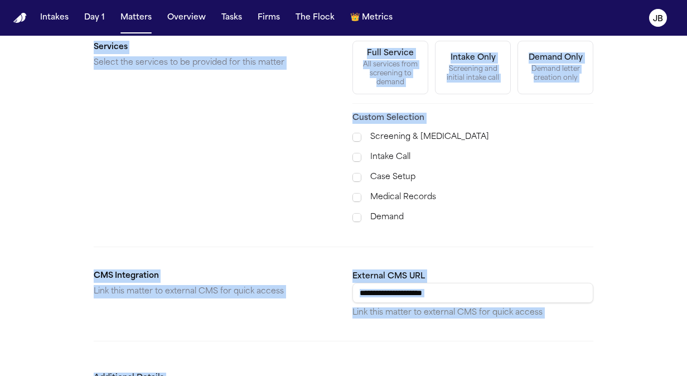
scroll to position [468, 0]
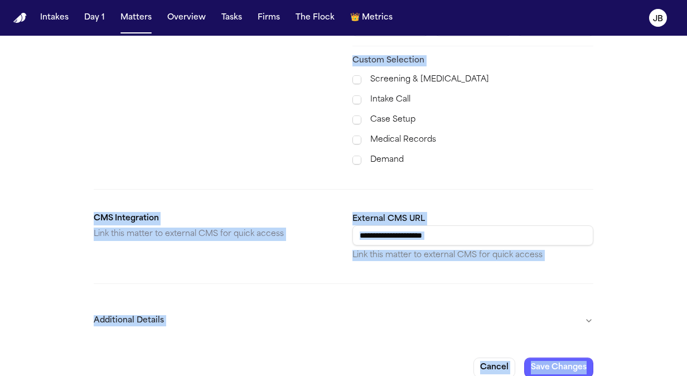
drag, startPoint x: 603, startPoint y: 204, endPoint x: 597, endPoint y: 382, distance: 177.5
click at [597, 376] on html "**********" at bounding box center [343, 188] width 687 height 376
drag, startPoint x: 597, startPoint y: 382, endPoint x: 586, endPoint y: 307, distance: 75.5
click at [586, 307] on button "Additional Details" at bounding box center [344, 320] width 500 height 29
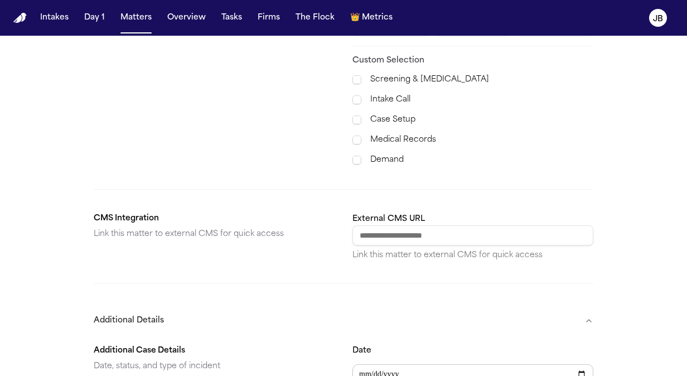
click at [367, 364] on input "Date" at bounding box center [473, 374] width 241 height 20
type input "**********"
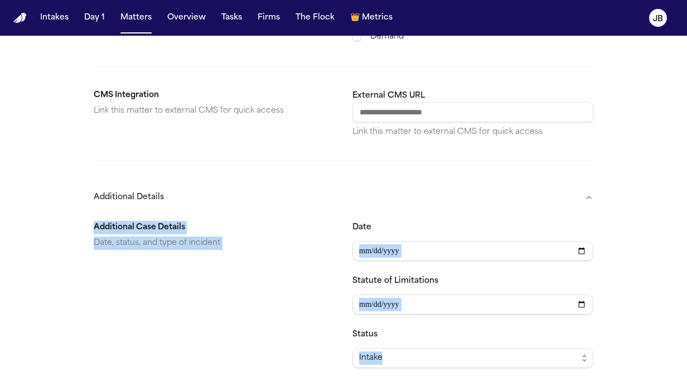
scroll to position [770, 0]
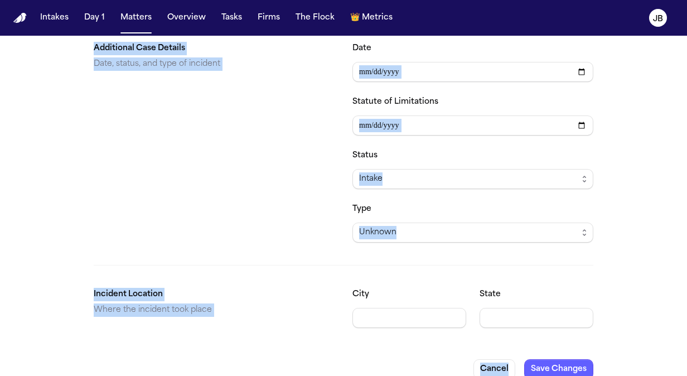
drag, startPoint x: 517, startPoint y: 281, endPoint x: 523, endPoint y: 402, distance: 121.2
click at [523, 376] on html "**********" at bounding box center [343, 188] width 687 height 376
drag, startPoint x: 523, startPoint y: 402, endPoint x: 425, endPoint y: 331, distance: 120.3
click at [551, 359] on button "Save Changes" at bounding box center [558, 369] width 69 height 20
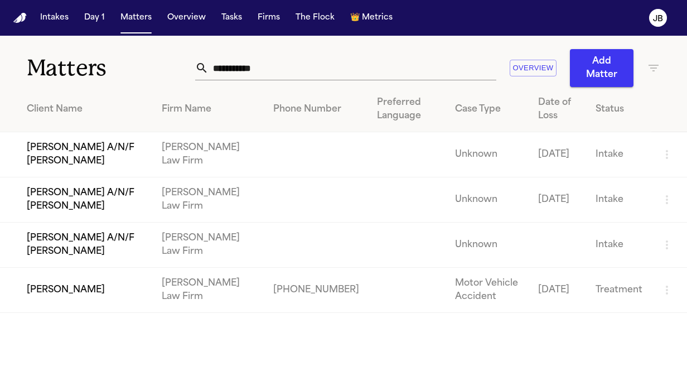
click at [63, 247] on td "[PERSON_NAME] A/N/F [PERSON_NAME]" at bounding box center [76, 245] width 153 height 45
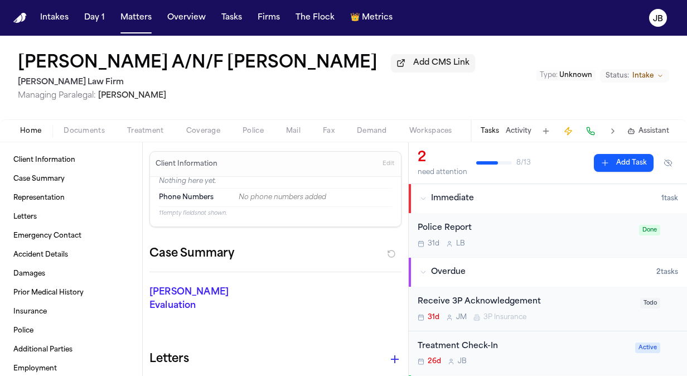
click at [190, 57] on h1 "[PERSON_NAME] A/N/F [PERSON_NAME]" at bounding box center [198, 64] width 360 height 20
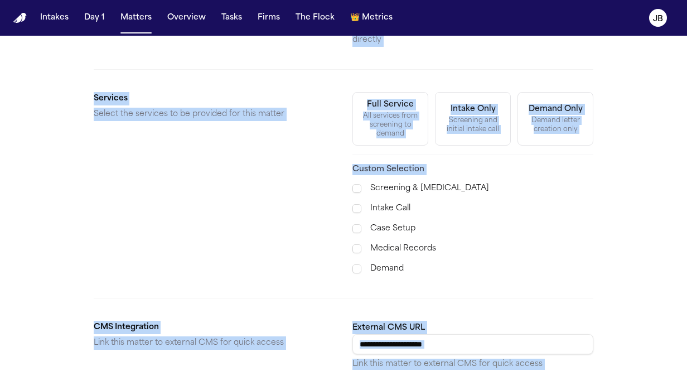
scroll to position [468, 0]
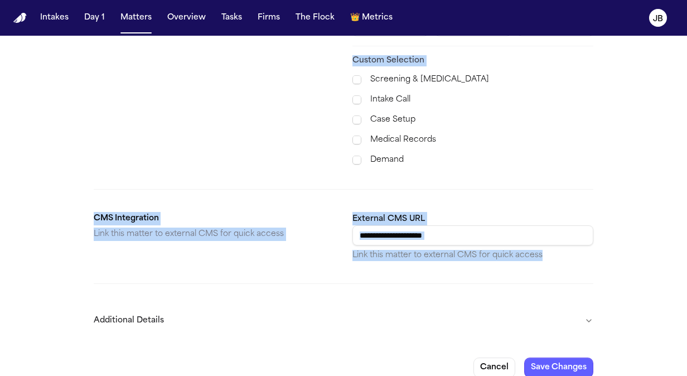
drag, startPoint x: 615, startPoint y: 187, endPoint x: 574, endPoint y: 217, distance: 50.3
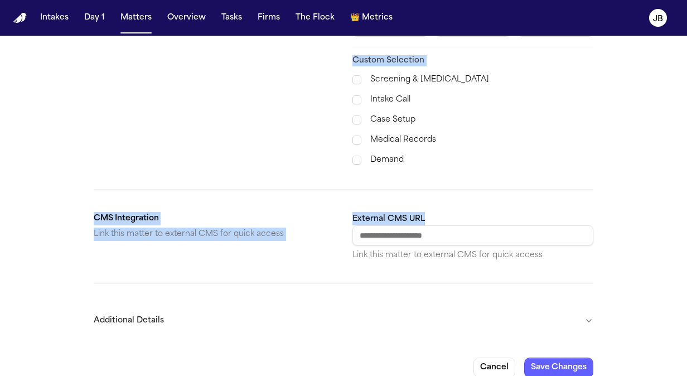
click at [587, 306] on button "Additional Details" at bounding box center [344, 320] width 500 height 29
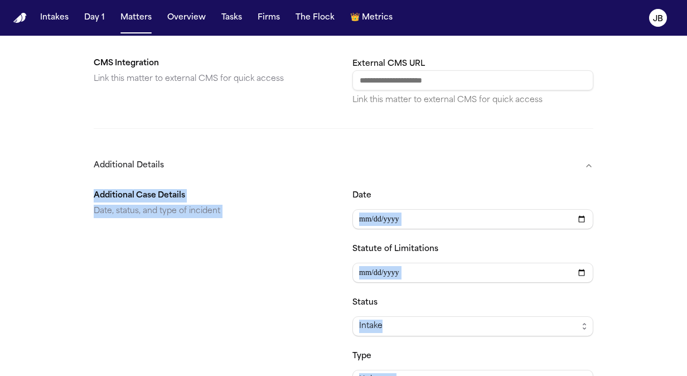
drag, startPoint x: 632, startPoint y: 341, endPoint x: 626, endPoint y: 393, distance: 52.3
click at [626, 376] on html "**********" at bounding box center [343, 188] width 687 height 376
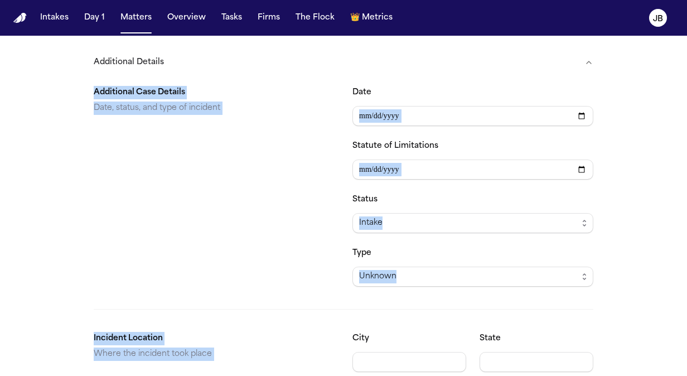
click at [333, 178] on div "Additional Case Details Date, status, and type of incident" at bounding box center [214, 186] width 241 height 201
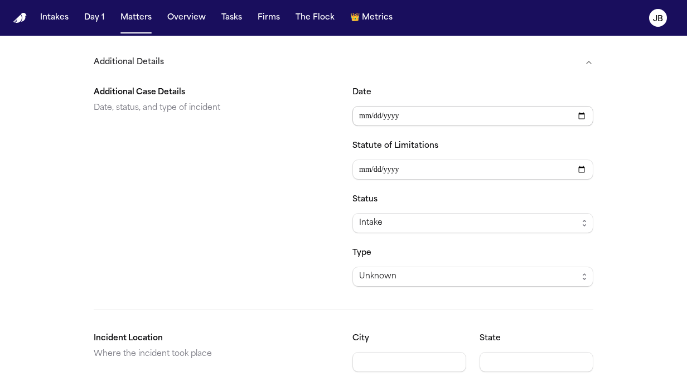
click at [365, 106] on input "Date" at bounding box center [473, 116] width 241 height 20
type input "**********"
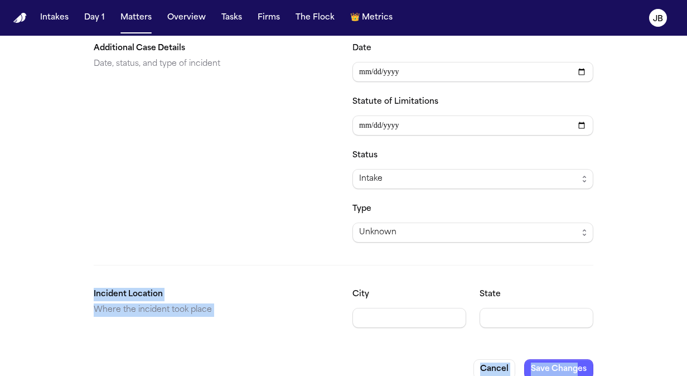
drag, startPoint x: 598, startPoint y: 244, endPoint x: 574, endPoint y: 400, distance: 157.0
click at [574, 376] on html "**********" at bounding box center [343, 188] width 687 height 376
drag, startPoint x: 574, startPoint y: 400, endPoint x: 539, endPoint y: 350, distance: 60.4
click at [539, 359] on button "Save Changes" at bounding box center [558, 369] width 69 height 20
